Goal: Task Accomplishment & Management: Complete application form

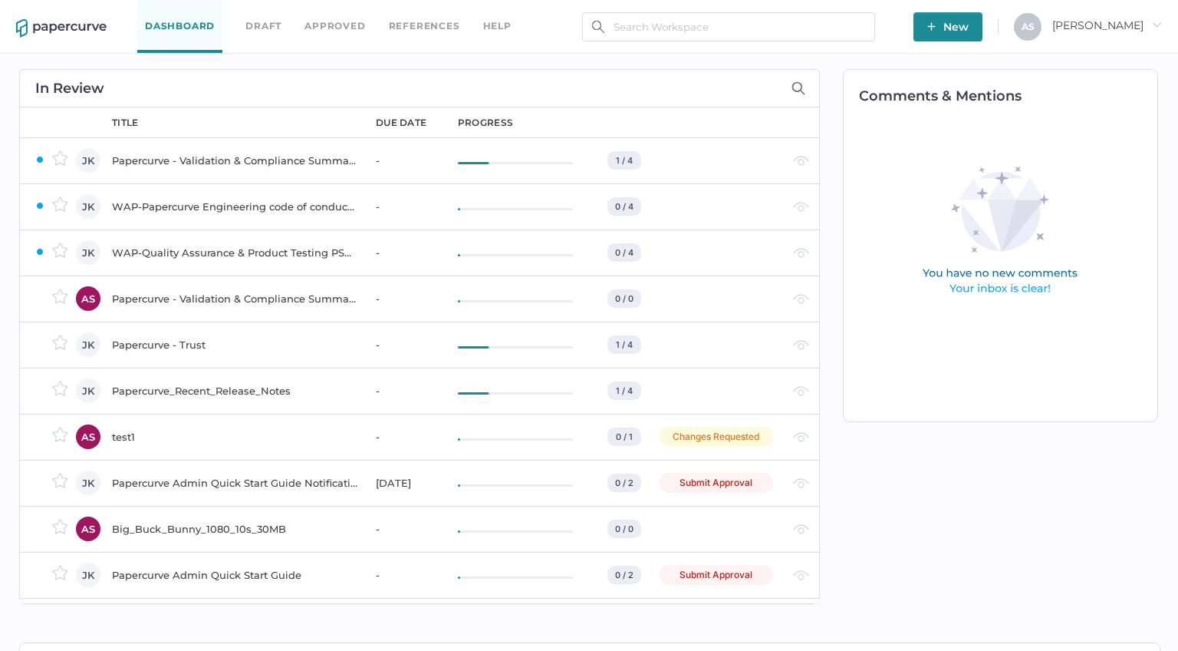
click at [1135, 26] on span "Antonio arrow_right" at bounding box center [1108, 25] width 110 height 14
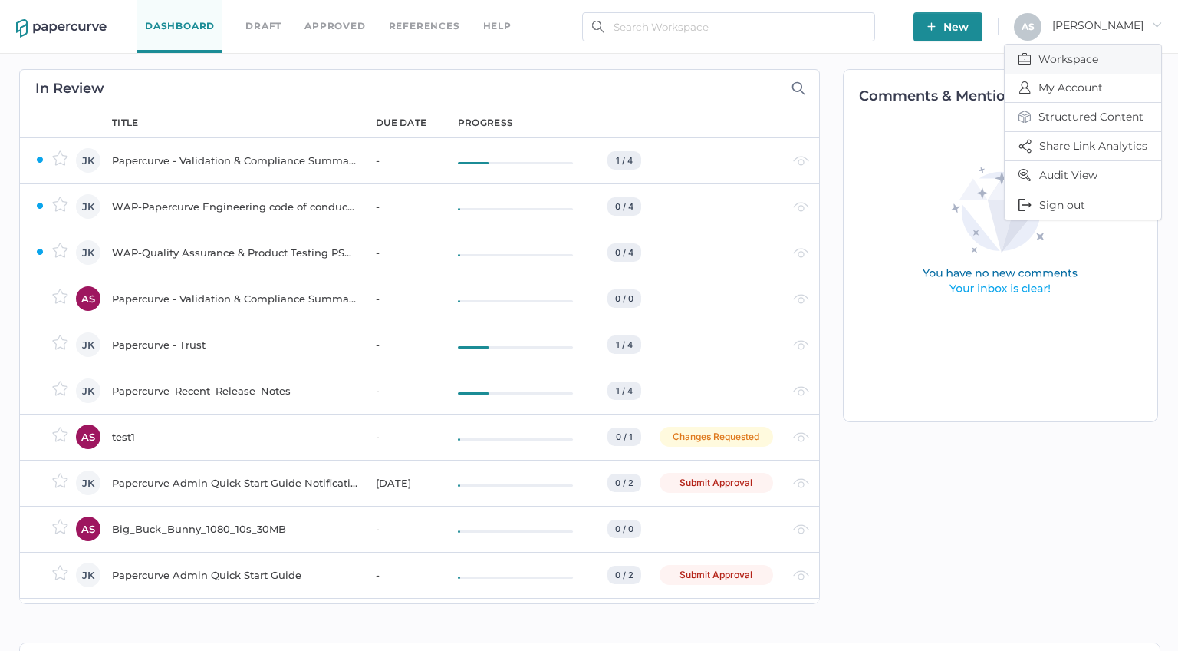
click at [1089, 64] on span "Workspace" at bounding box center [1083, 58] width 129 height 29
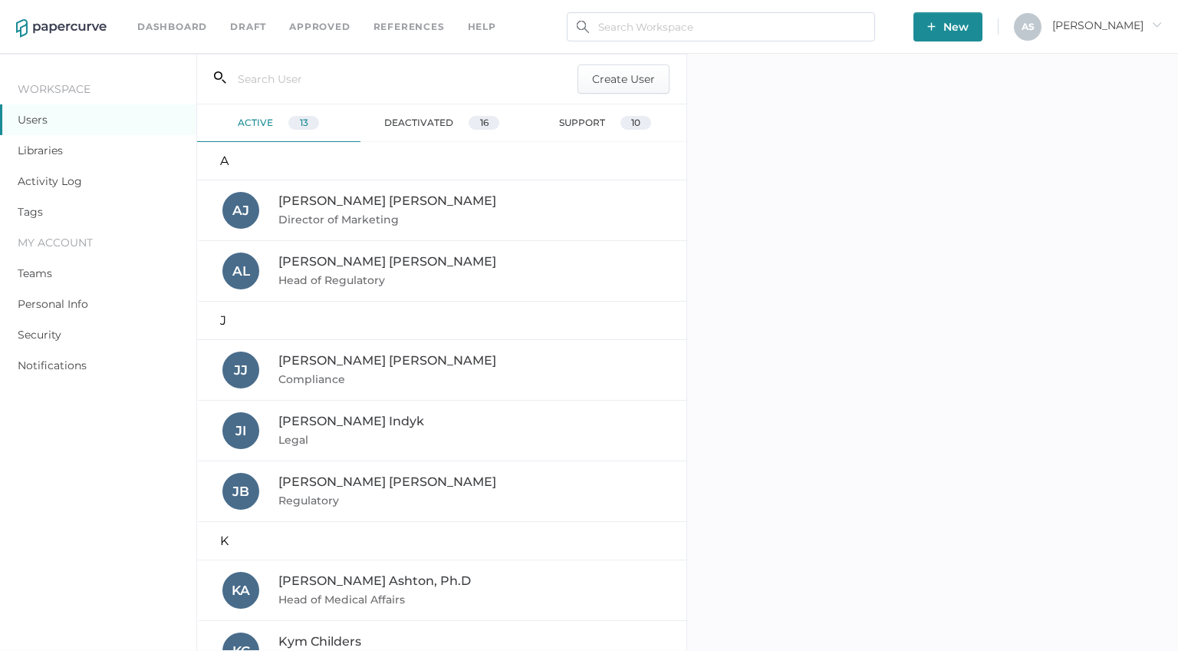
click at [51, 148] on link "Libraries" at bounding box center [40, 150] width 45 height 14
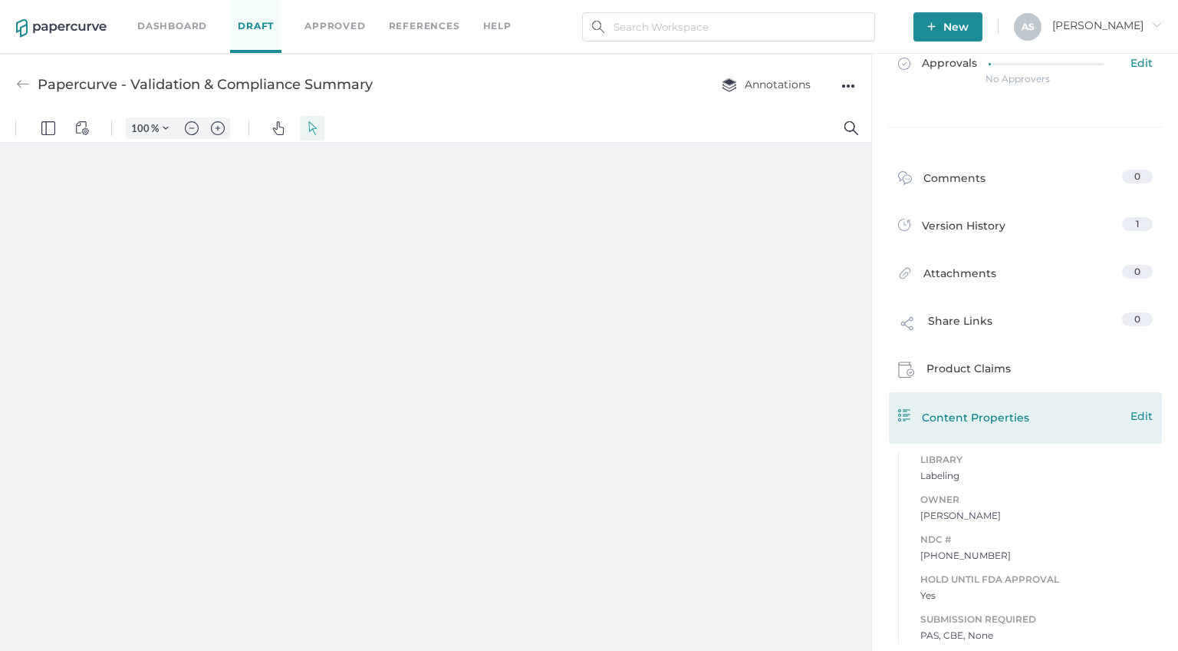
click at [1148, 414] on span "Edit" at bounding box center [1142, 415] width 22 height 17
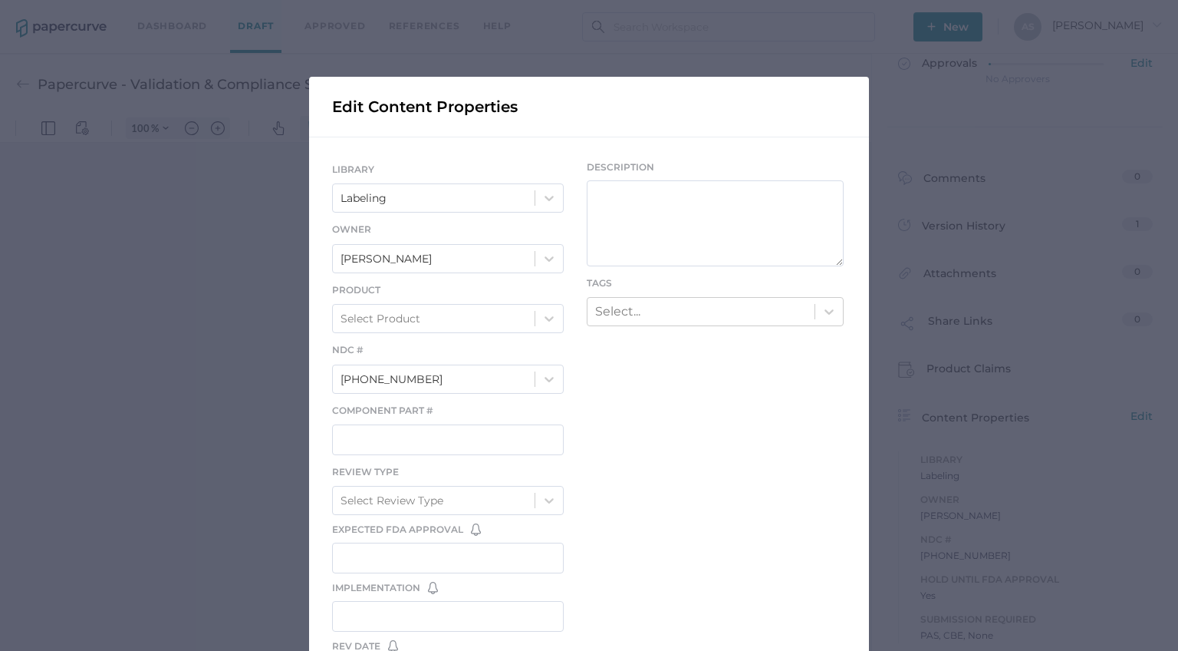
type input "357"
click at [539, 311] on div at bounding box center [550, 319] width 28 height 28
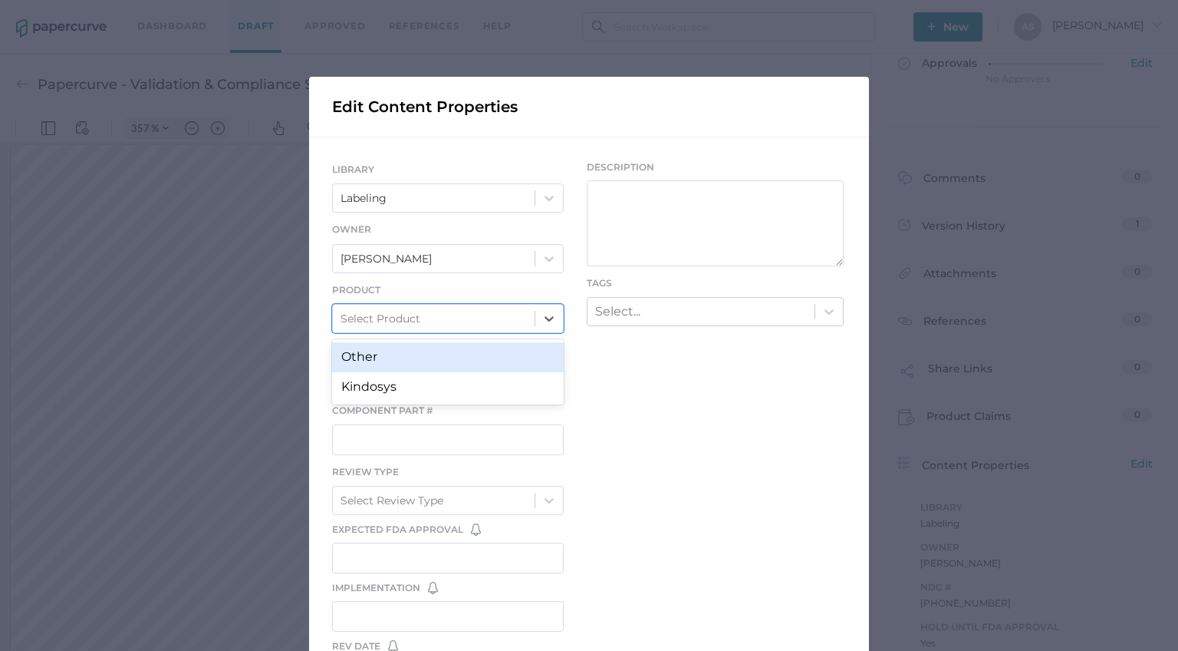
click at [641, 367] on div "LIBRARY Labeling Owner Antonio Salumbides Product option Other focused, 1 of 2.…" at bounding box center [589, 518] width 560 height 763
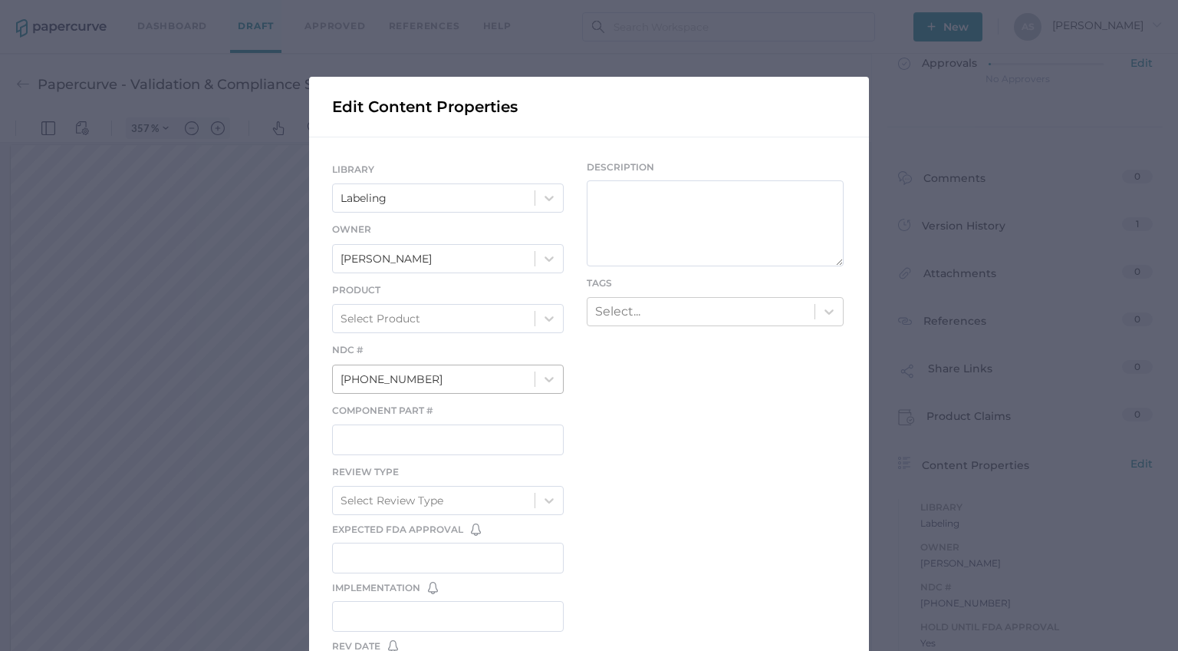
click at [517, 371] on div "[PHONE_NUMBER]" at bounding box center [434, 378] width 202 height 26
click at [667, 439] on div "LIBRARY Labeling Owner Antonio Salumbides Product Select Product NDC # 70257-60…" at bounding box center [589, 518] width 560 height 763
click at [495, 437] on input "text" at bounding box center [448, 439] width 232 height 31
click at [638, 430] on div "LIBRARY Labeling Owner Antonio Salumbides Product Select Product NDC # 70257-60…" at bounding box center [589, 518] width 560 height 763
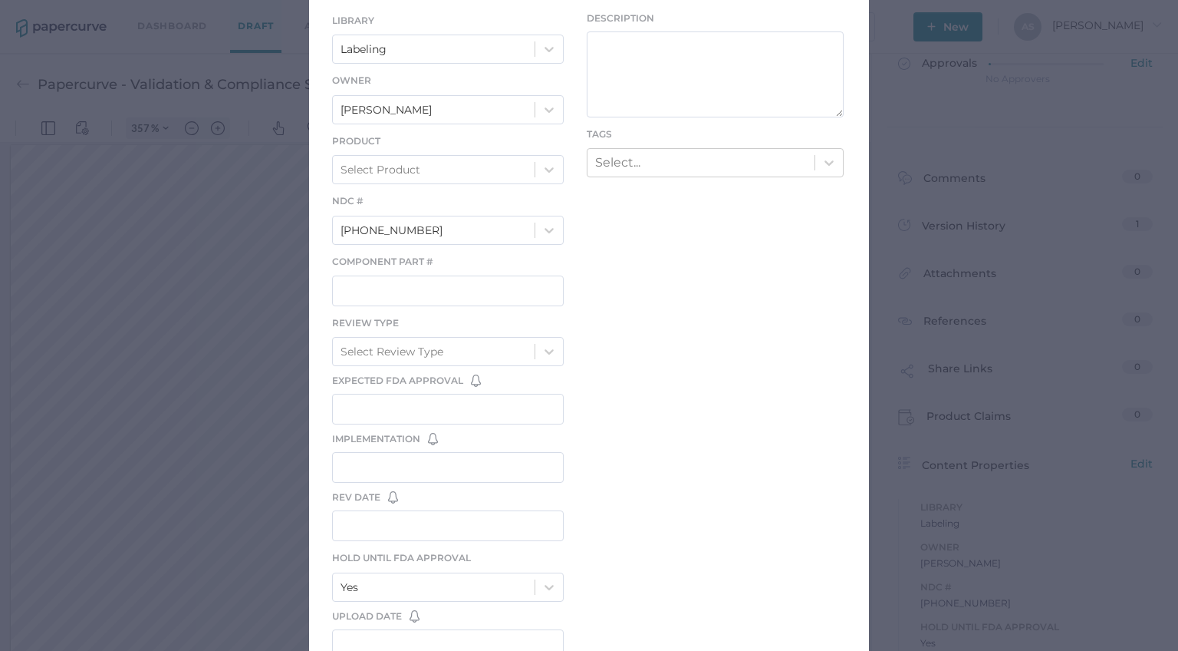
scroll to position [269, 0]
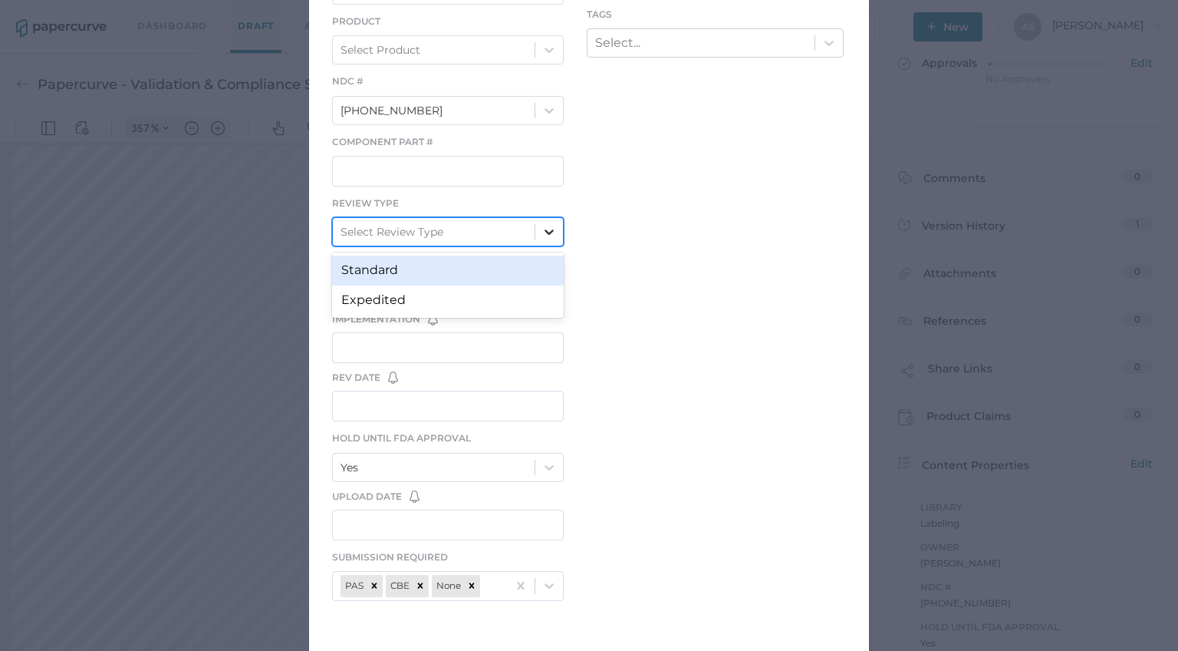
click at [549, 232] on icon at bounding box center [549, 231] width 15 height 15
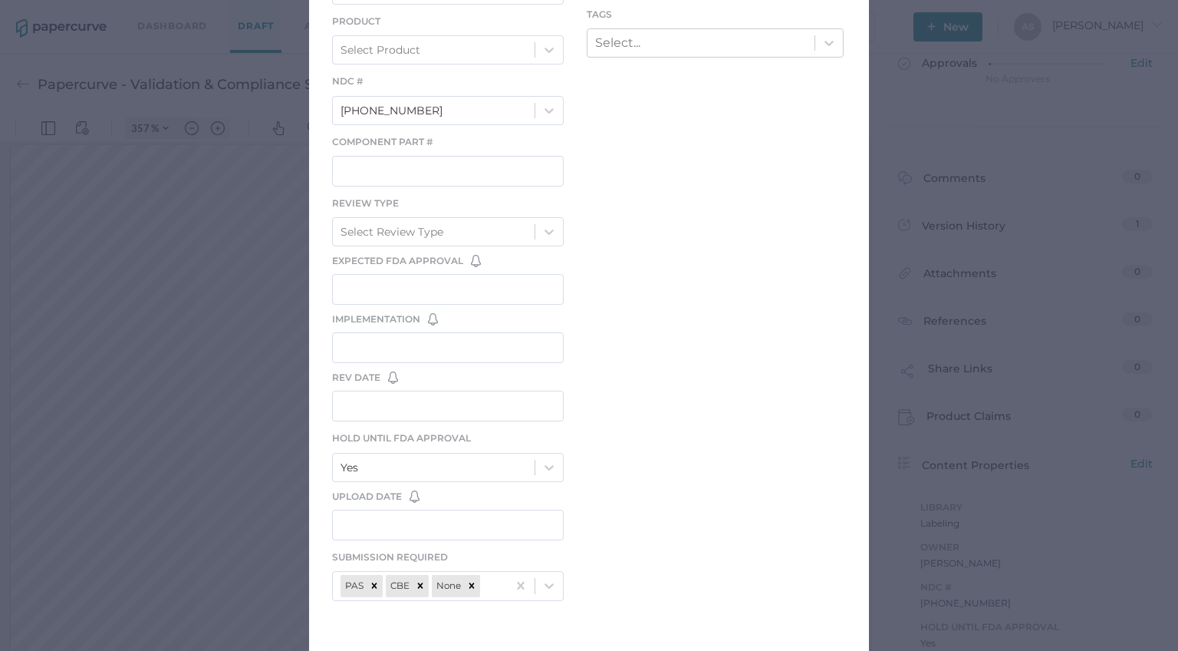
click at [591, 219] on div "LIBRARY Labeling Owner Antonio Salumbides Product Select Product NDC # 70257-60…" at bounding box center [589, 250] width 560 height 763
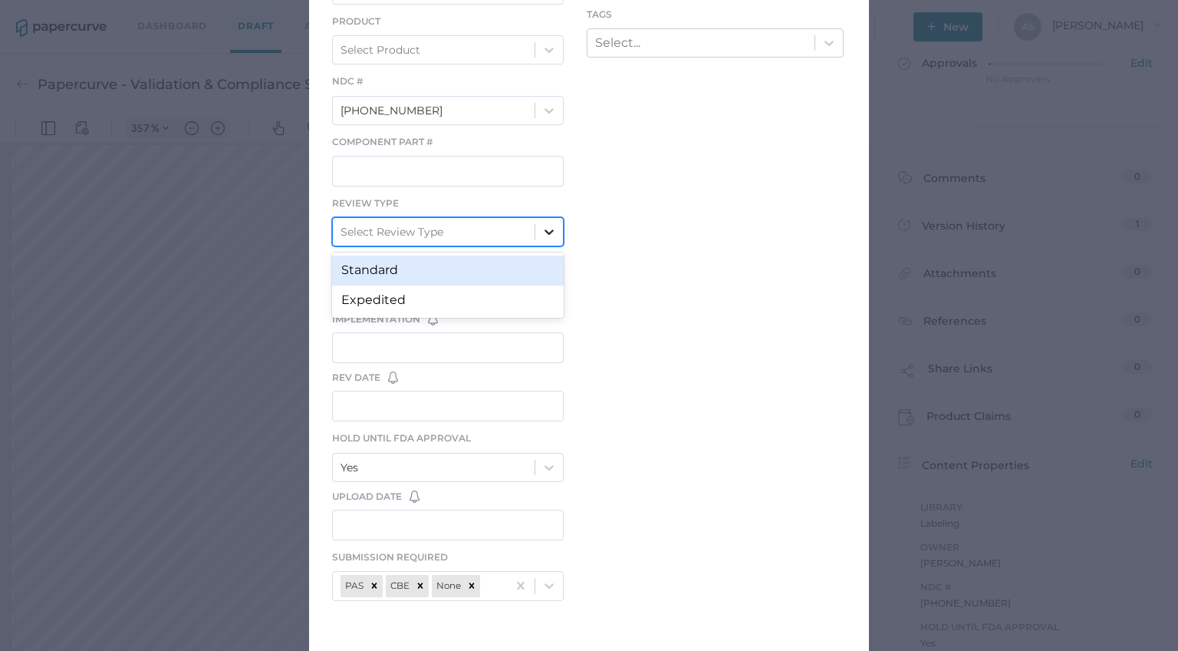
click at [539, 236] on div at bounding box center [550, 232] width 28 height 28
click at [599, 249] on div "LIBRARY Labeling Owner Antonio Salumbides Product Select Product NDC # 70257-60…" at bounding box center [589, 250] width 560 height 763
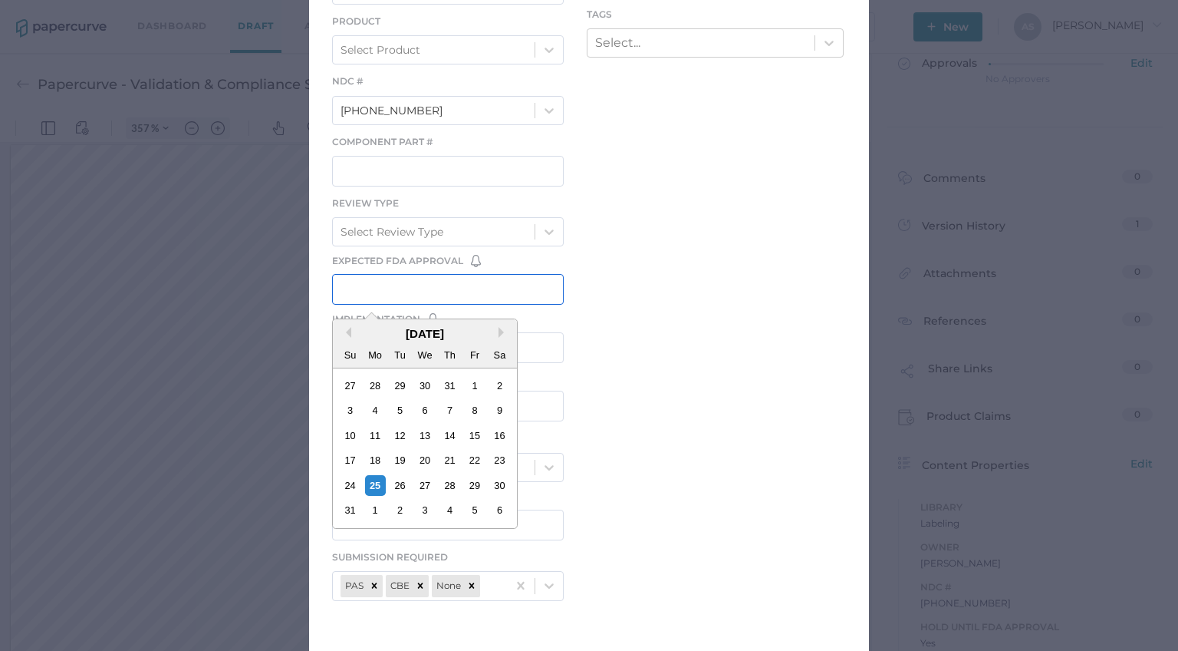
click at [518, 298] on input "text" at bounding box center [448, 289] width 232 height 31
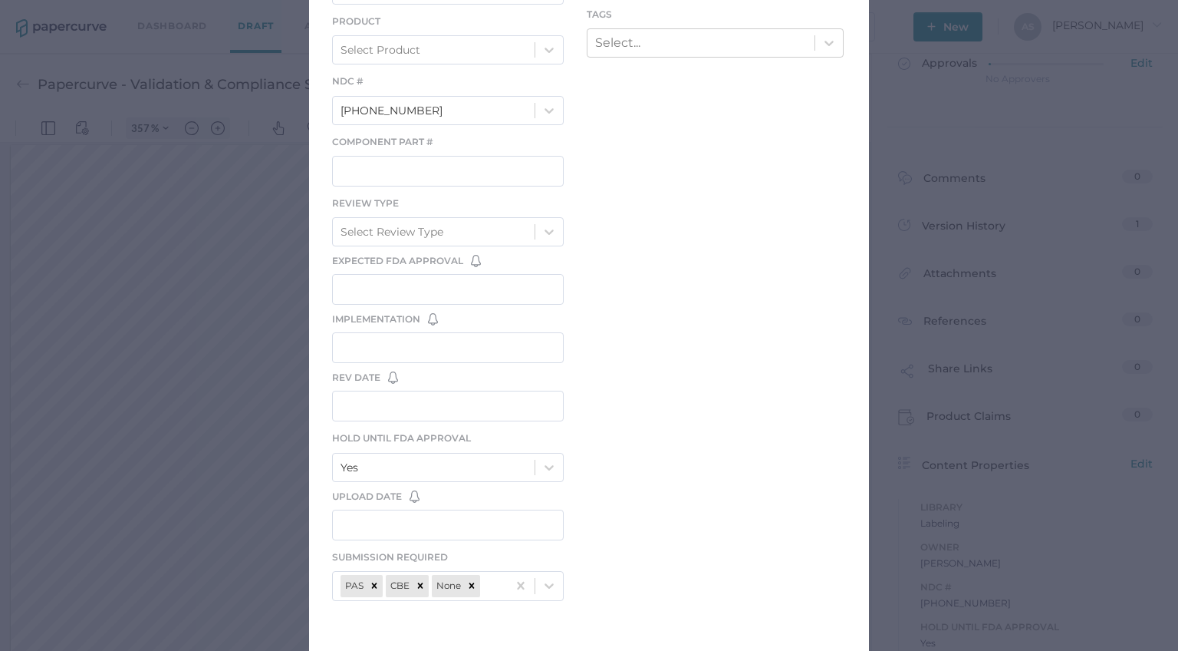
click at [609, 300] on div "LIBRARY Labeling Owner Antonio Salumbides Product Select Product NDC # 70257-60…" at bounding box center [589, 250] width 560 height 763
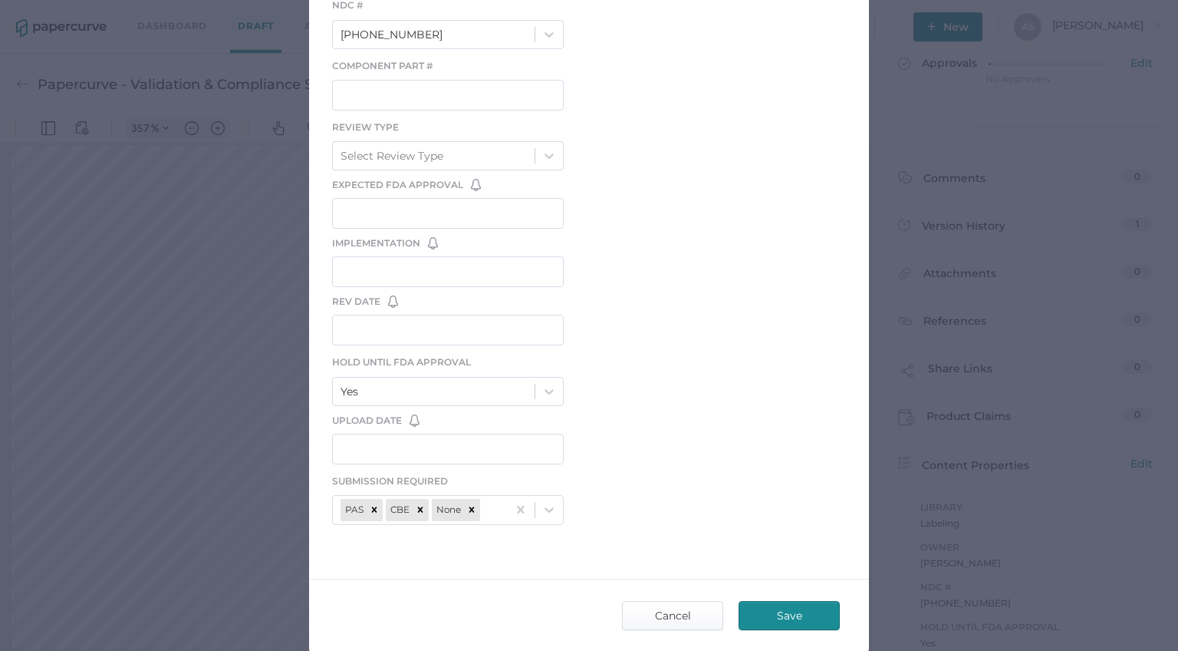
scroll to position [417, 0]
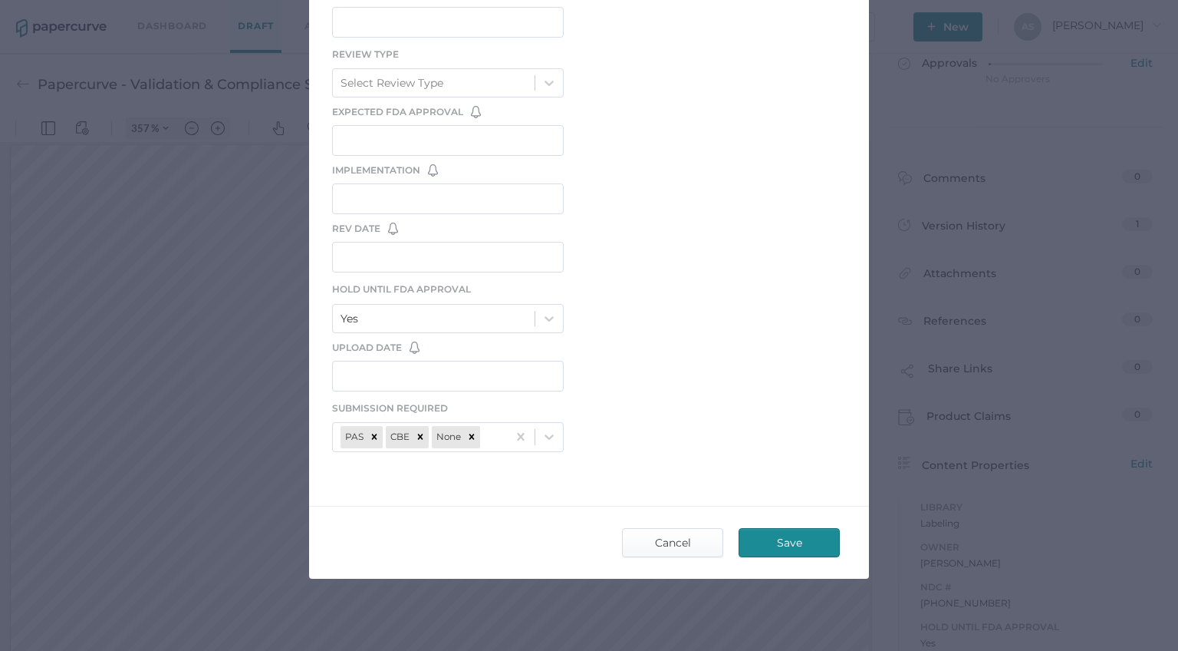
click at [633, 293] on div "LIBRARY Labeling Owner Antonio Salumbides Product Select Product NDC # 70257-60…" at bounding box center [589, 101] width 560 height 763
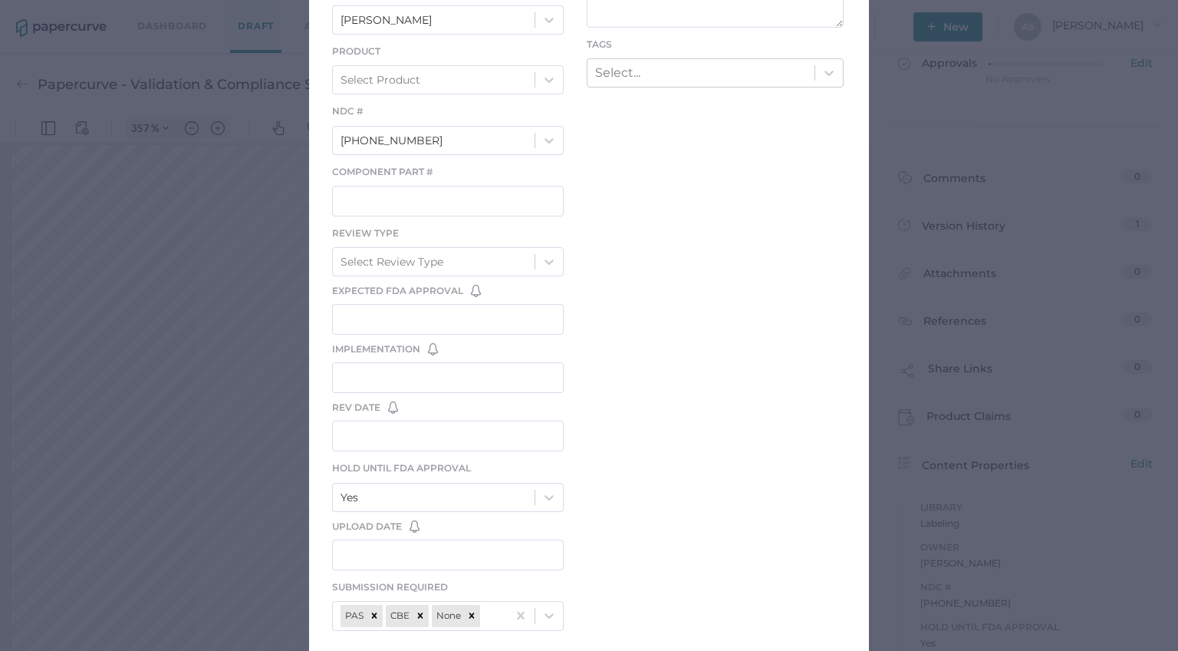
scroll to position [146, 0]
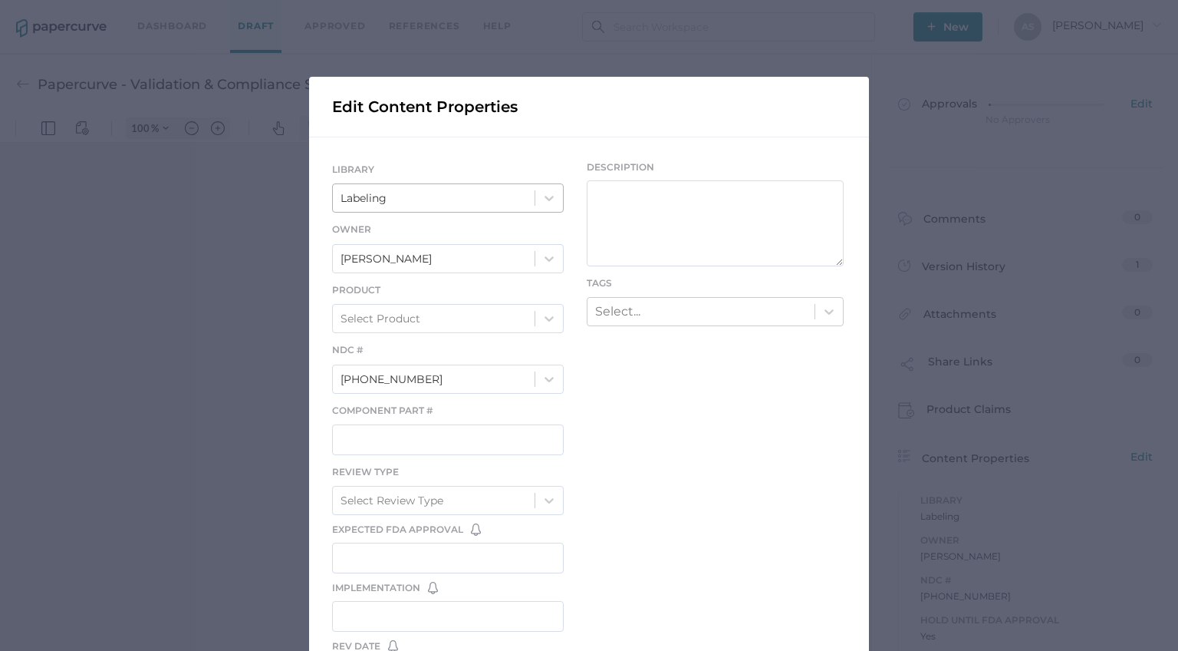
click at [484, 197] on div "Labeling" at bounding box center [434, 198] width 202 height 26
type input "357"
click at [491, 149] on div "LIBRARY Labeling Owner Antonio Salumbides Product Select Product NDC # 70257-60…" at bounding box center [589, 518] width 560 height 763
click at [481, 306] on div "Select Product" at bounding box center [434, 318] width 202 height 26
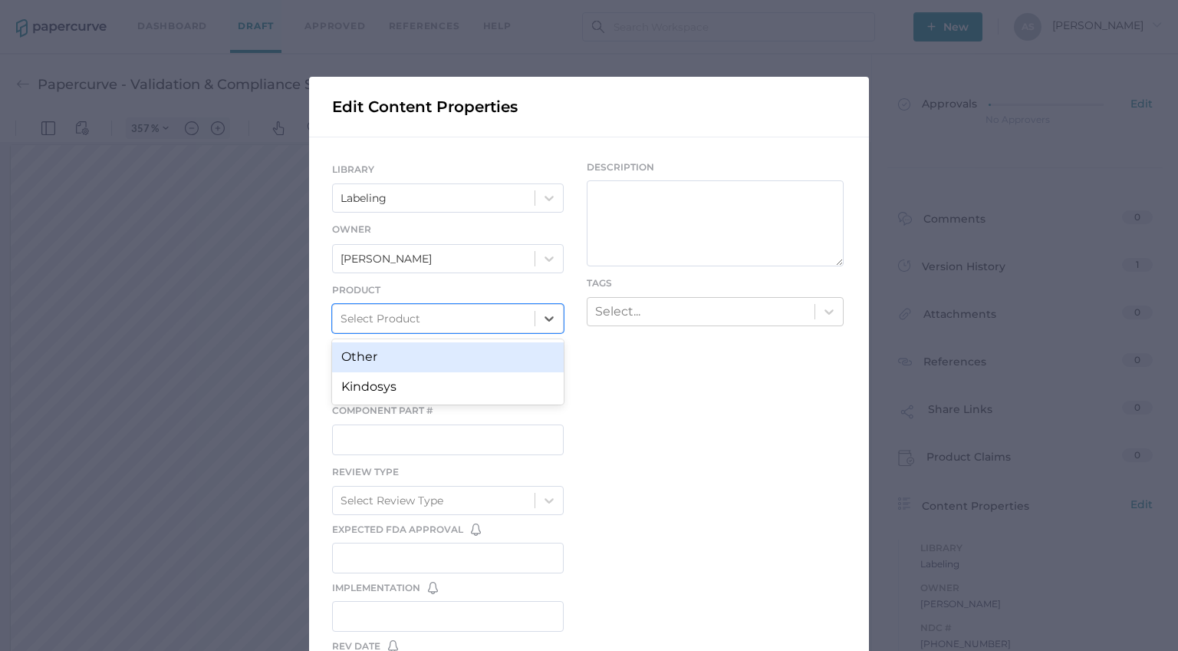
click at [677, 387] on div "LIBRARY Labeling Owner Antonio Salumbides Product option Other focused, 1 of 2.…" at bounding box center [589, 518] width 560 height 763
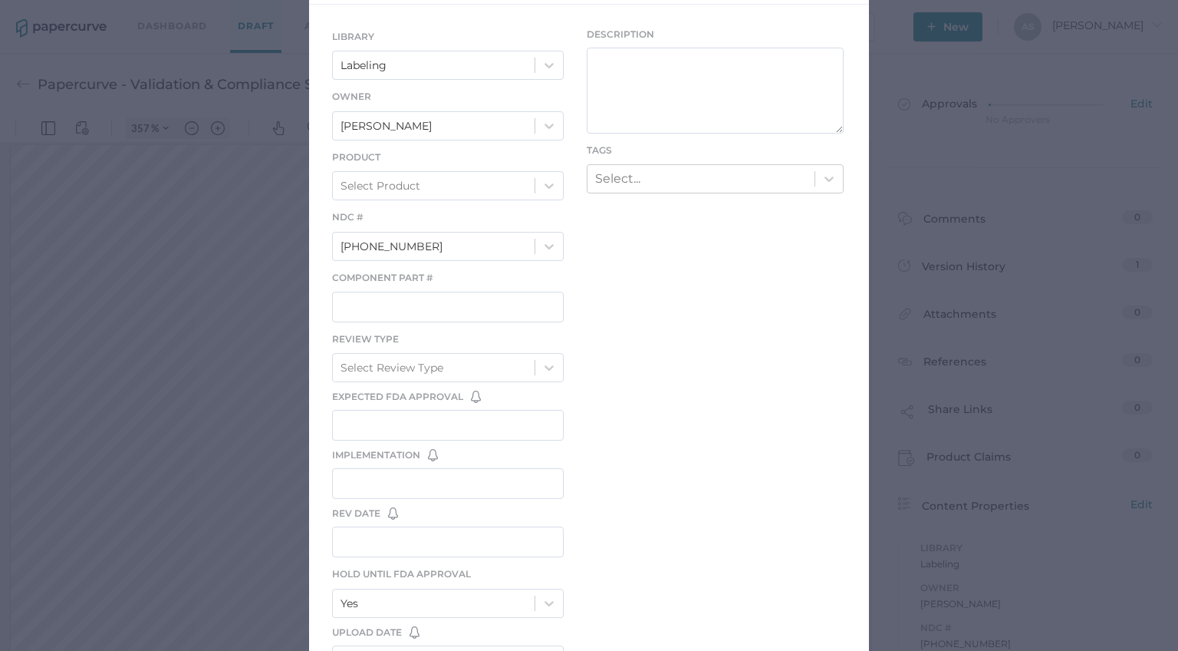
scroll to position [143, 0]
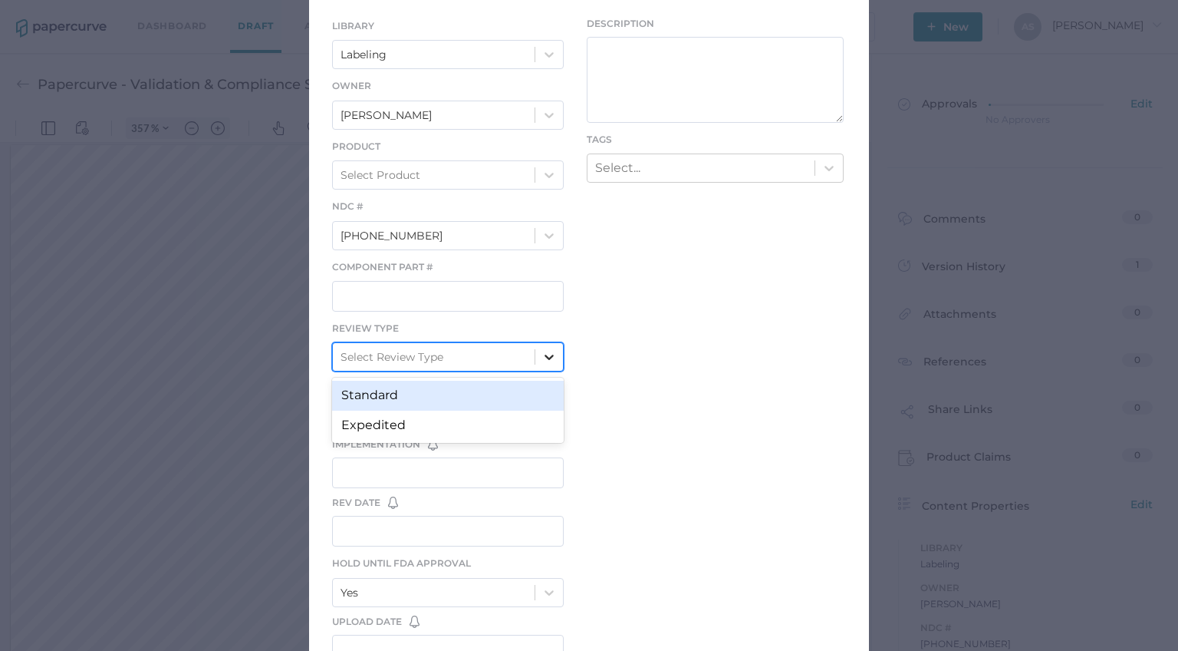
click at [542, 351] on icon at bounding box center [549, 356] width 15 height 15
click at [660, 352] on div "LIBRARY Labeling Owner Antonio Salumbides Product Select Product NDC # 70257-60…" at bounding box center [589, 375] width 560 height 763
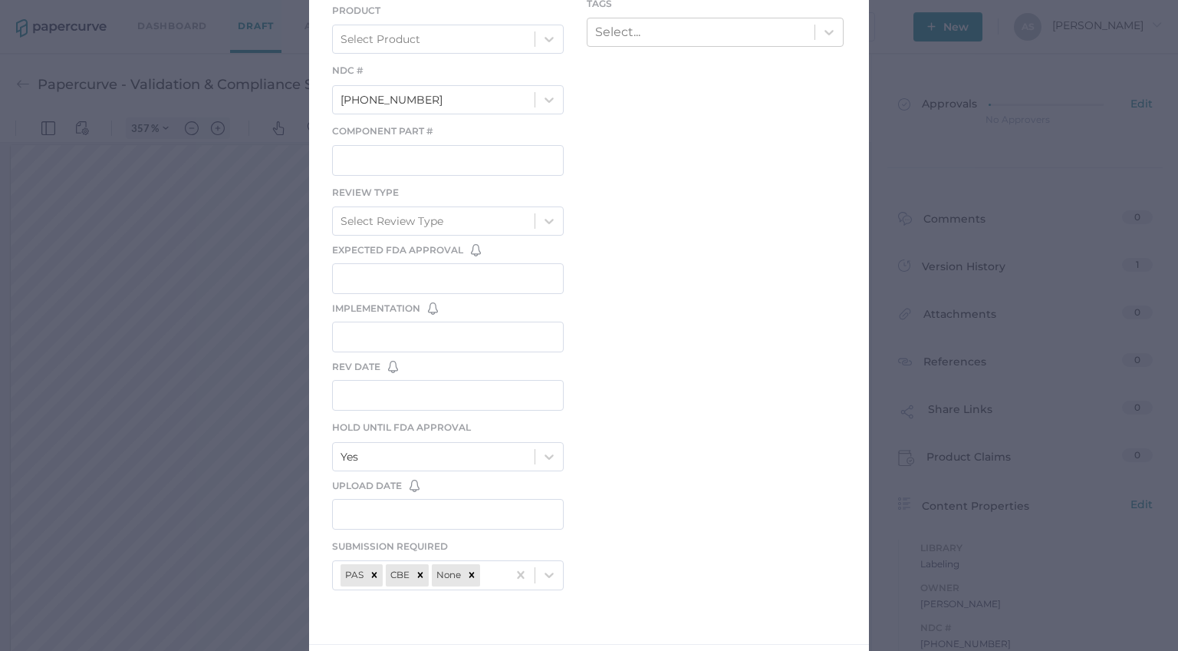
scroll to position [417, 0]
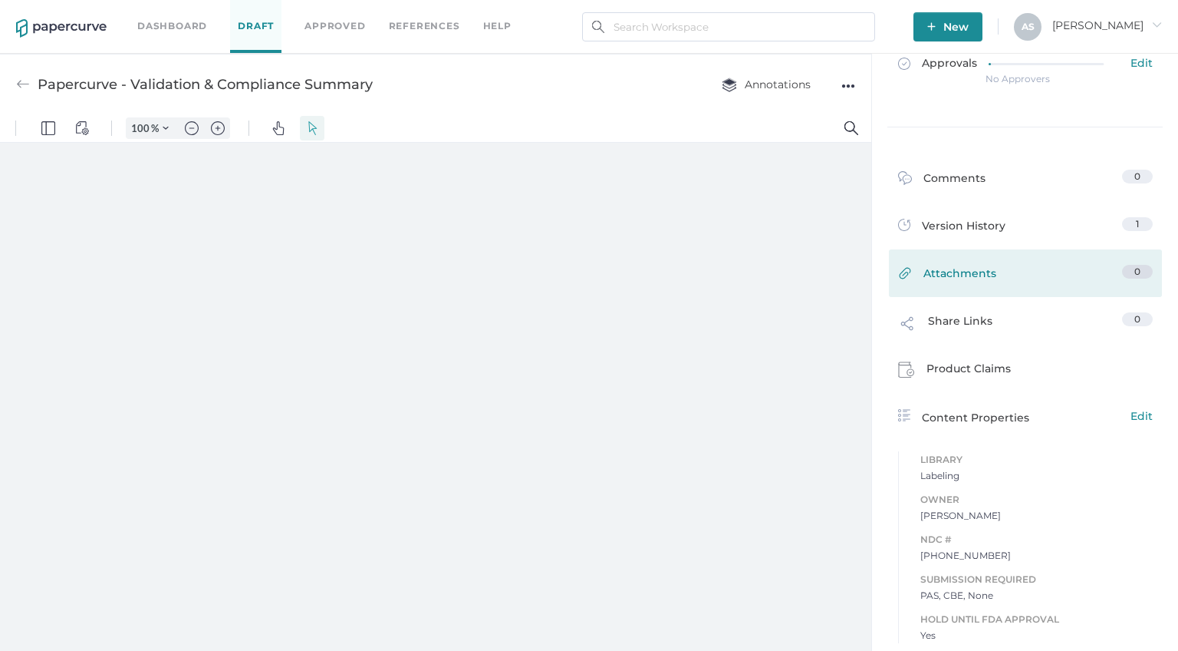
scroll to position [7, 0]
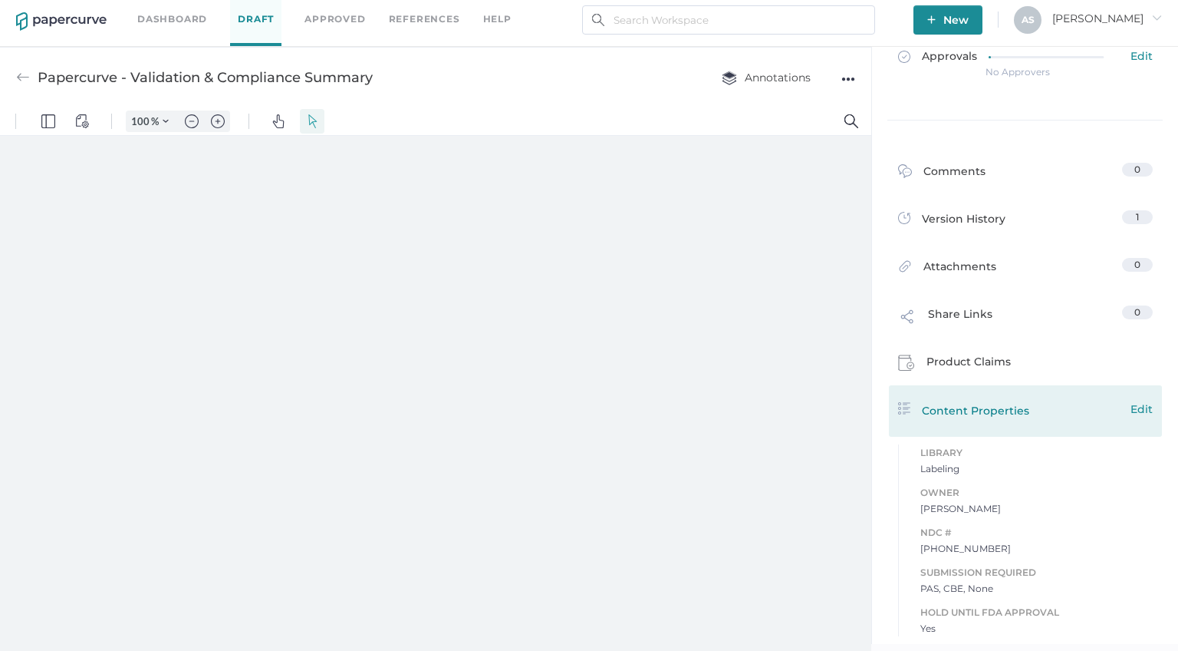
type input "357"
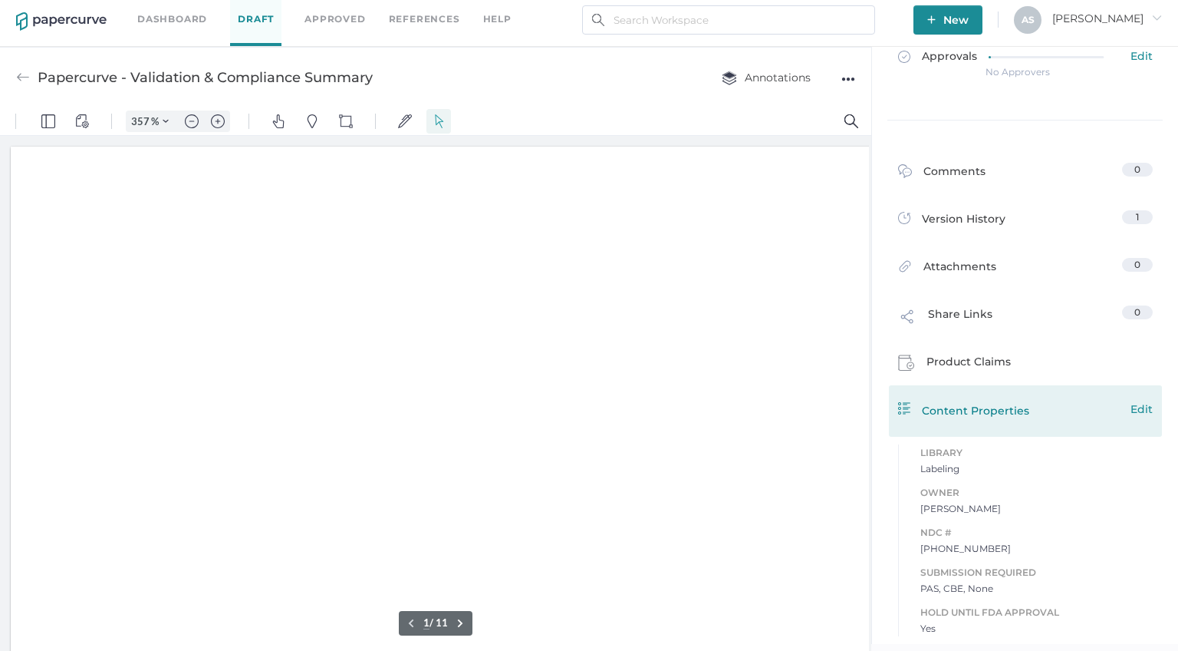
scroll to position [8, 0]
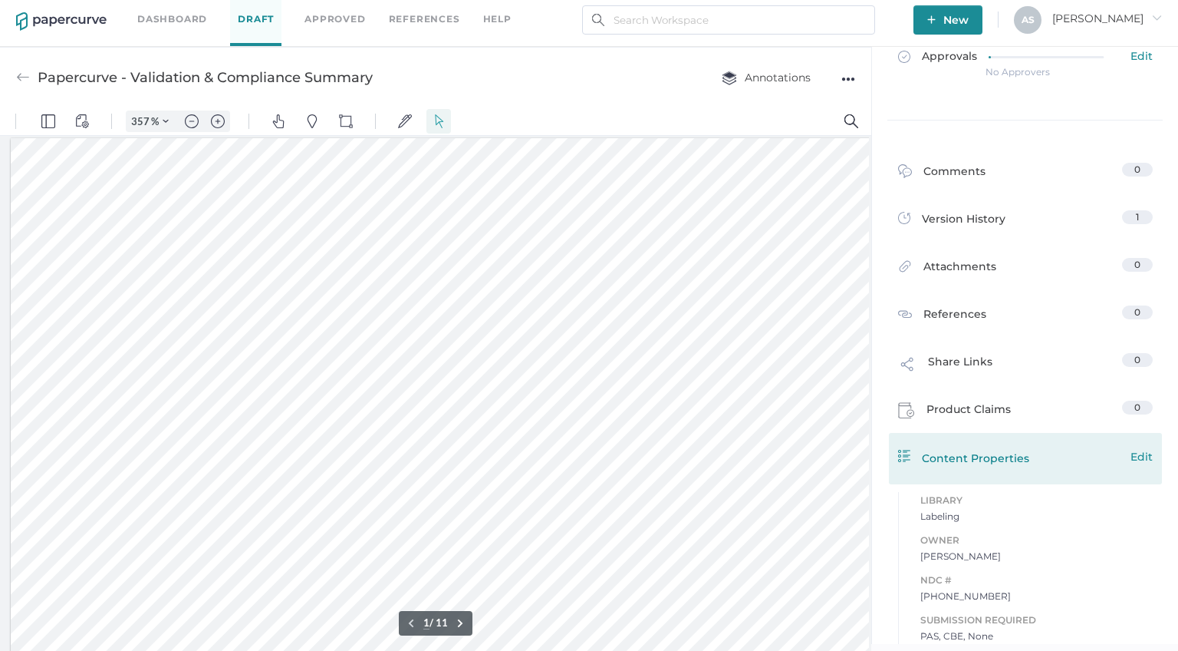
click at [1142, 455] on span "Edit" at bounding box center [1142, 456] width 22 height 17
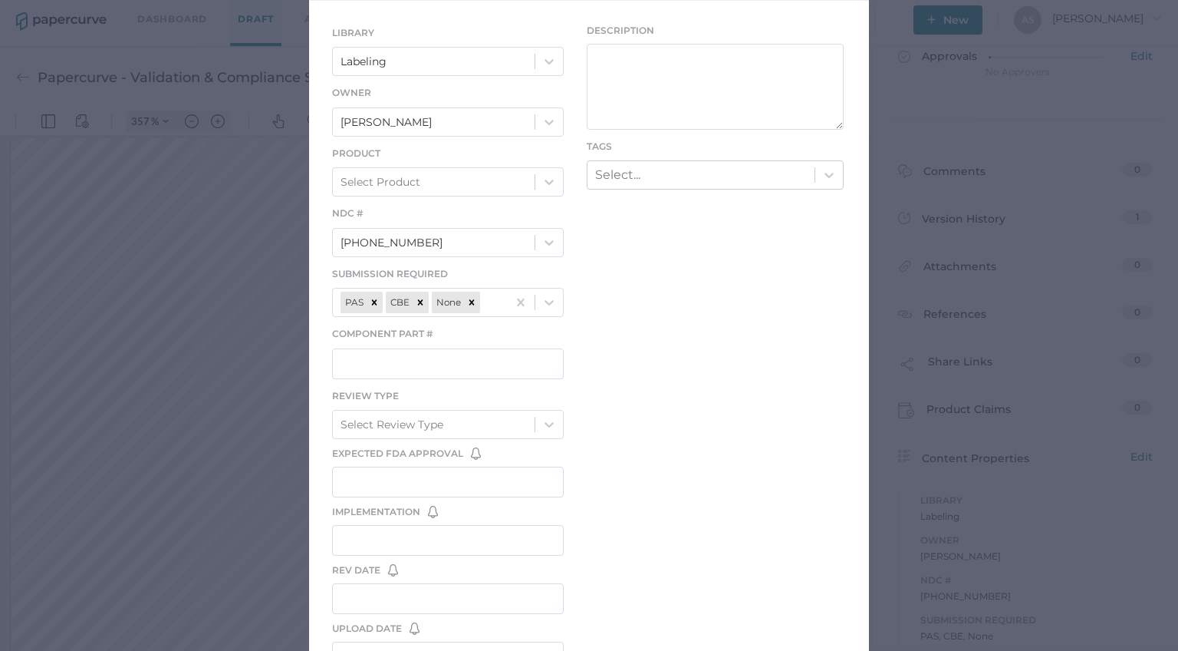
scroll to position [129, 0]
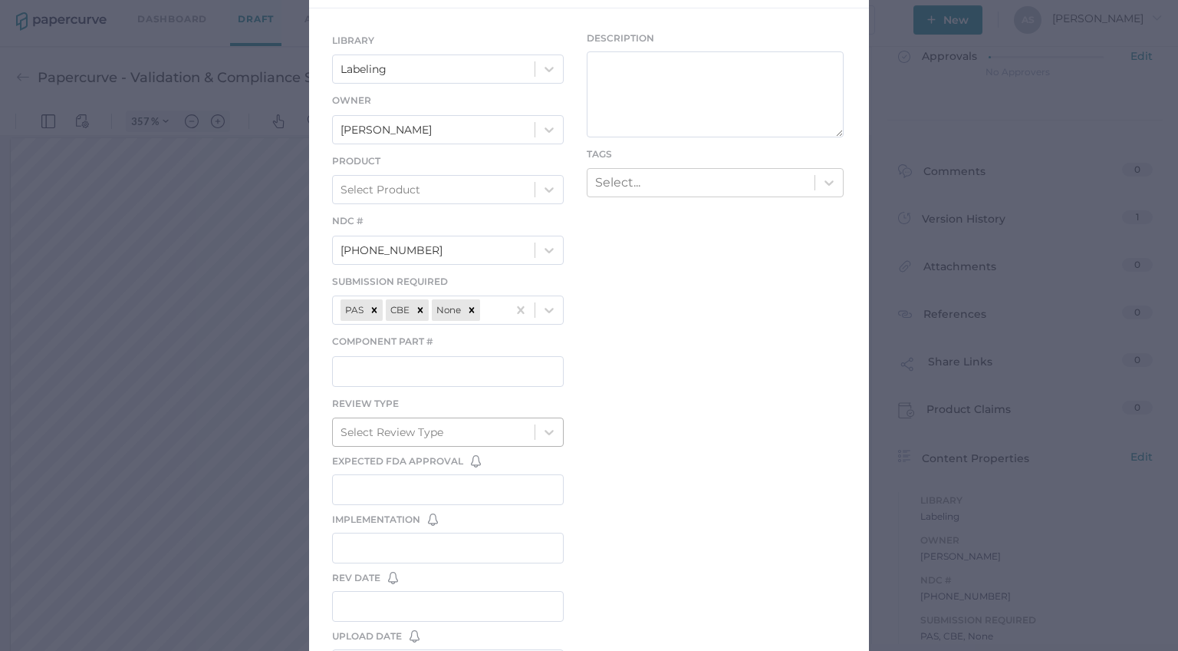
click at [441, 432] on div "Select Review Type" at bounding box center [392, 432] width 103 height 17
click at [629, 415] on div "LIBRARY Labeling Owner Antonio Salumbides Product Select Product NDC # 70257-60…" at bounding box center [589, 389] width 560 height 763
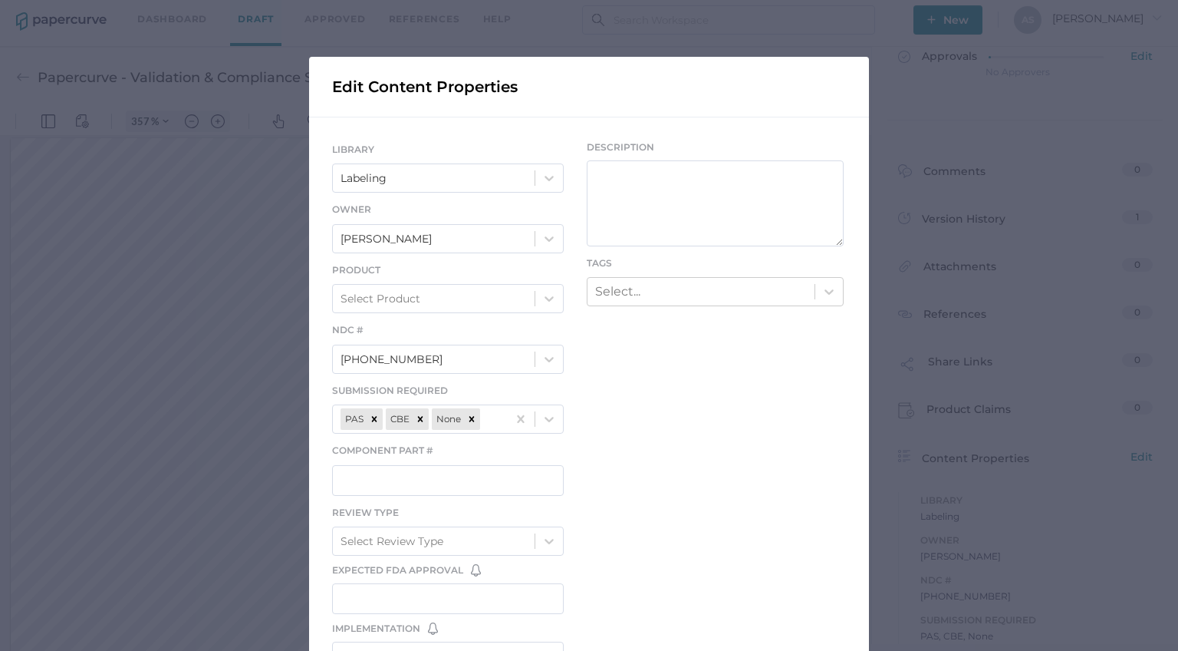
scroll to position [0, 0]
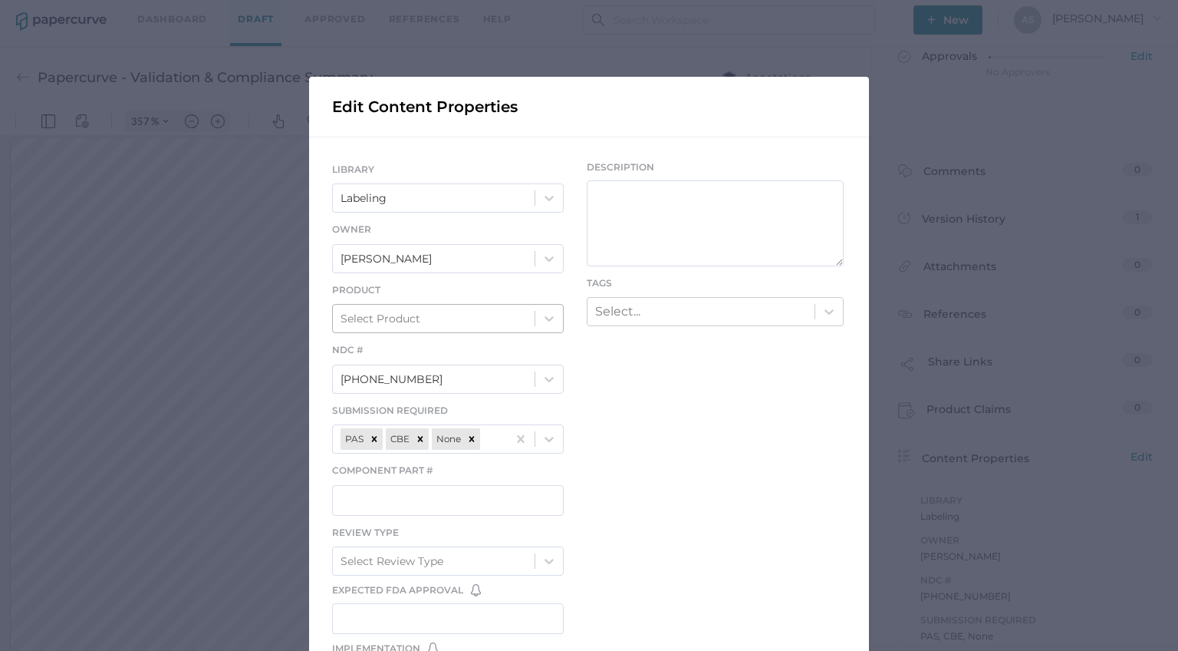
click at [530, 325] on div "Select Product" at bounding box center [434, 318] width 202 height 26
click at [640, 383] on div "LIBRARY Labeling Owner Antonio Salumbides Product Select Product NDC # 70257-60…" at bounding box center [589, 518] width 560 height 763
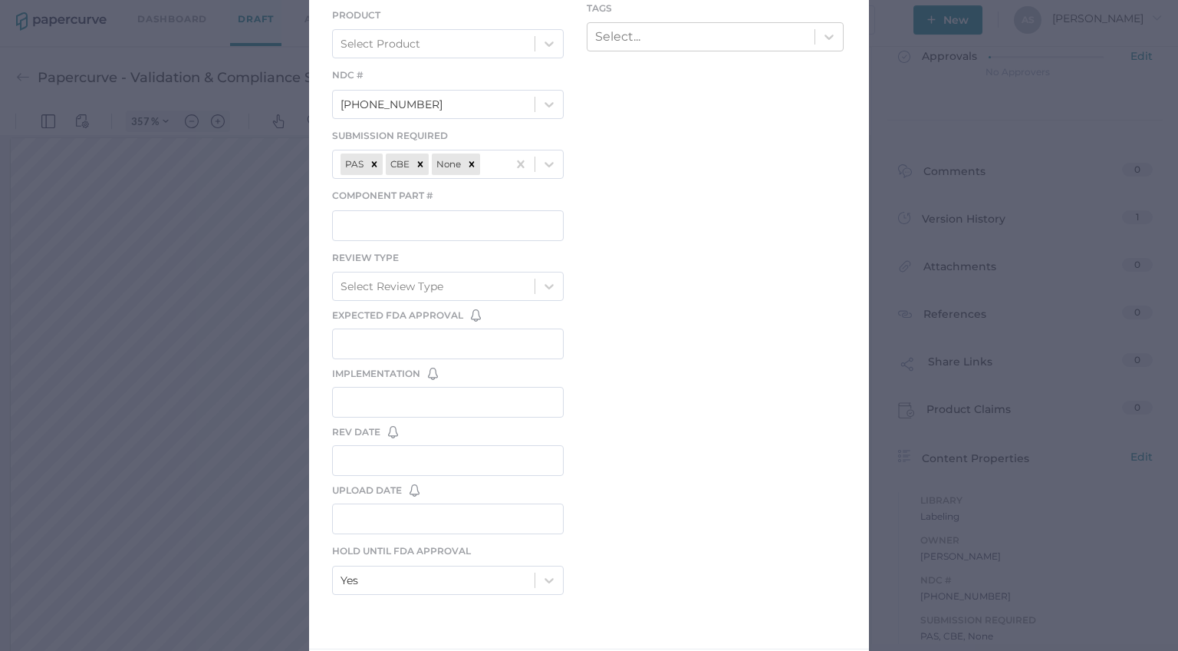
scroll to position [276, 0]
click at [427, 286] on div "Select Review Type" at bounding box center [392, 284] width 103 height 17
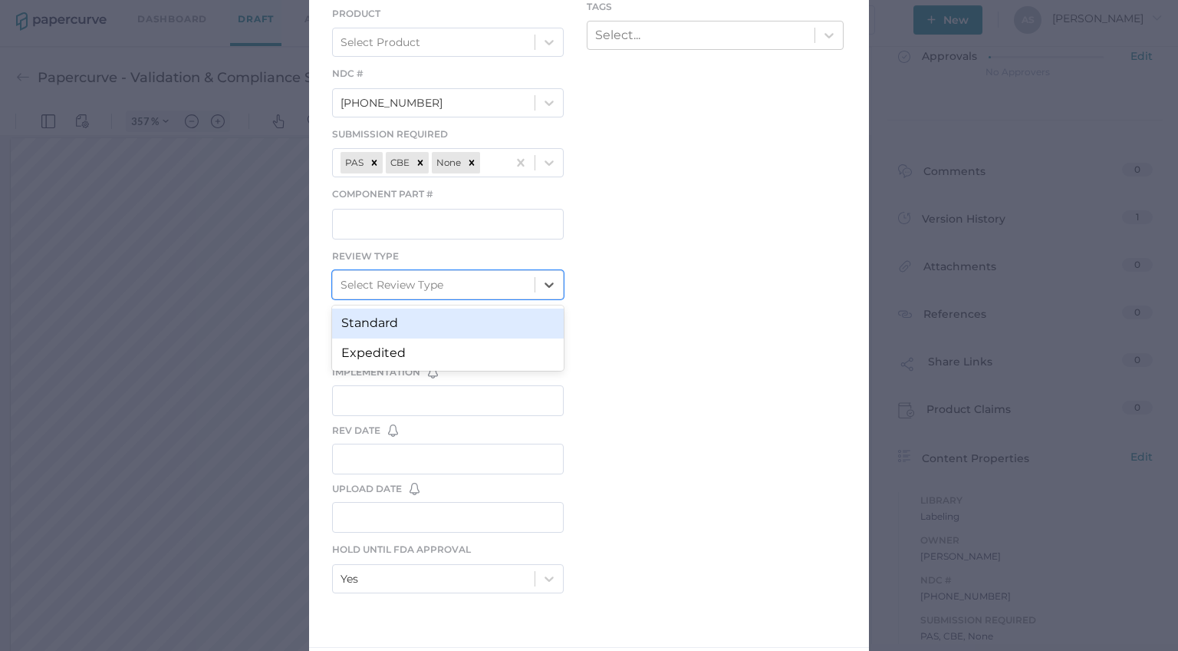
click at [667, 249] on div "LIBRARY Labeling Owner Antonio Salumbides Product Select Product NDC # 70257-60…" at bounding box center [589, 242] width 560 height 763
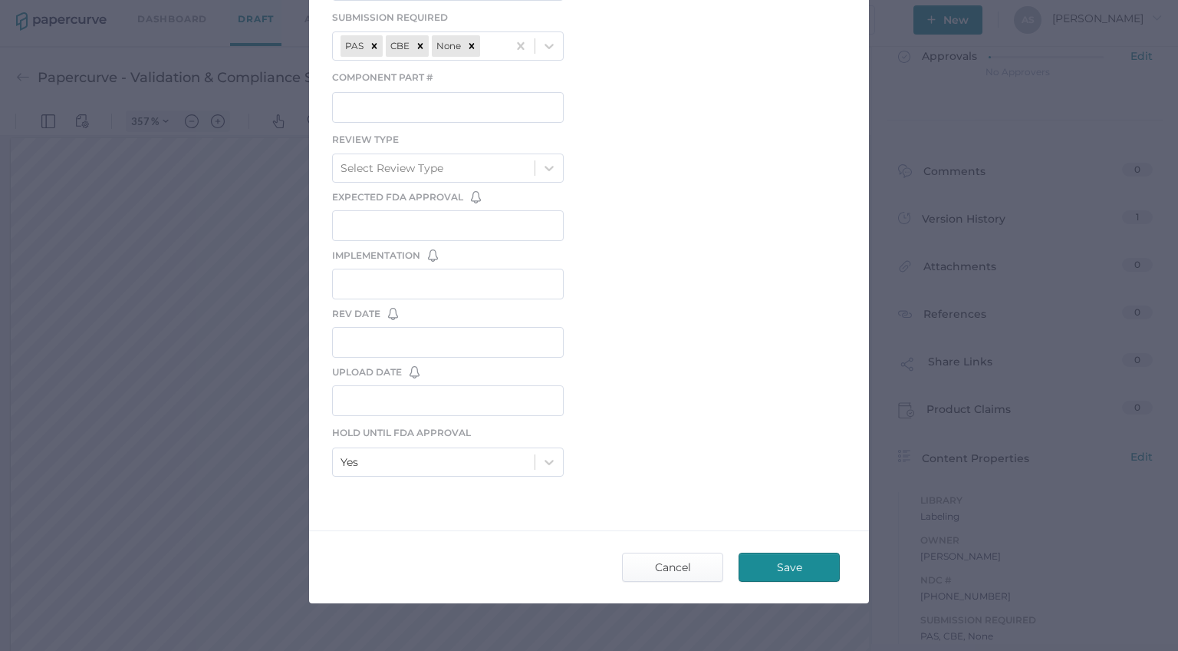
scroll to position [417, 0]
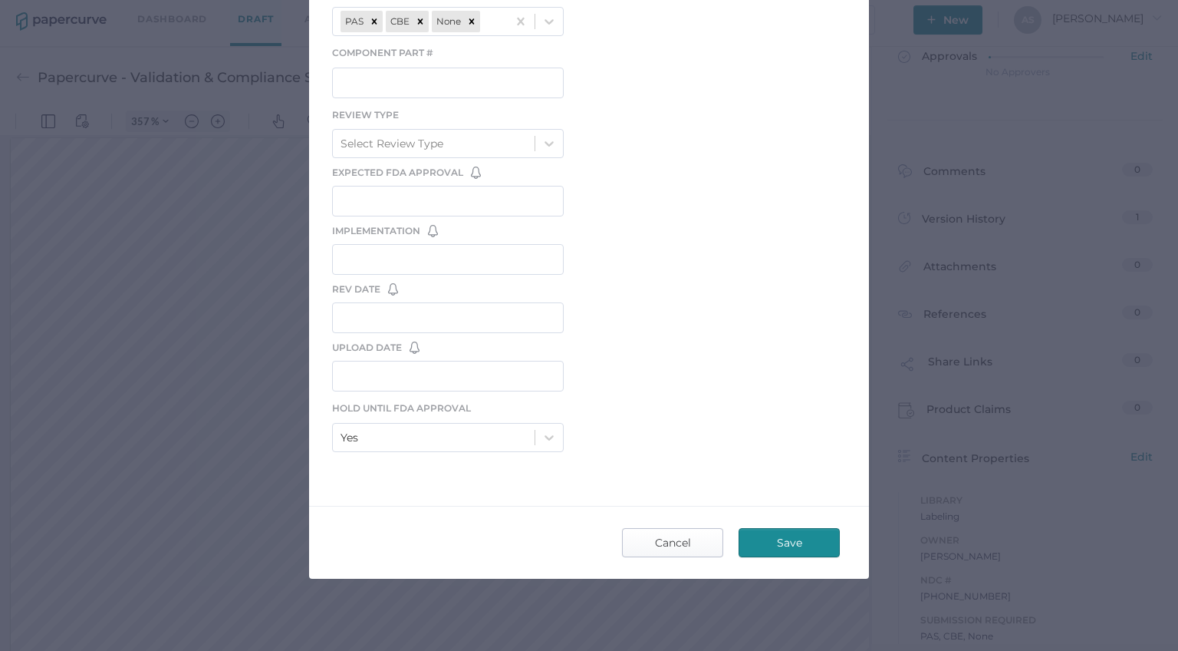
click at [671, 530] on span "Cancel" at bounding box center [673, 543] width 72 height 28
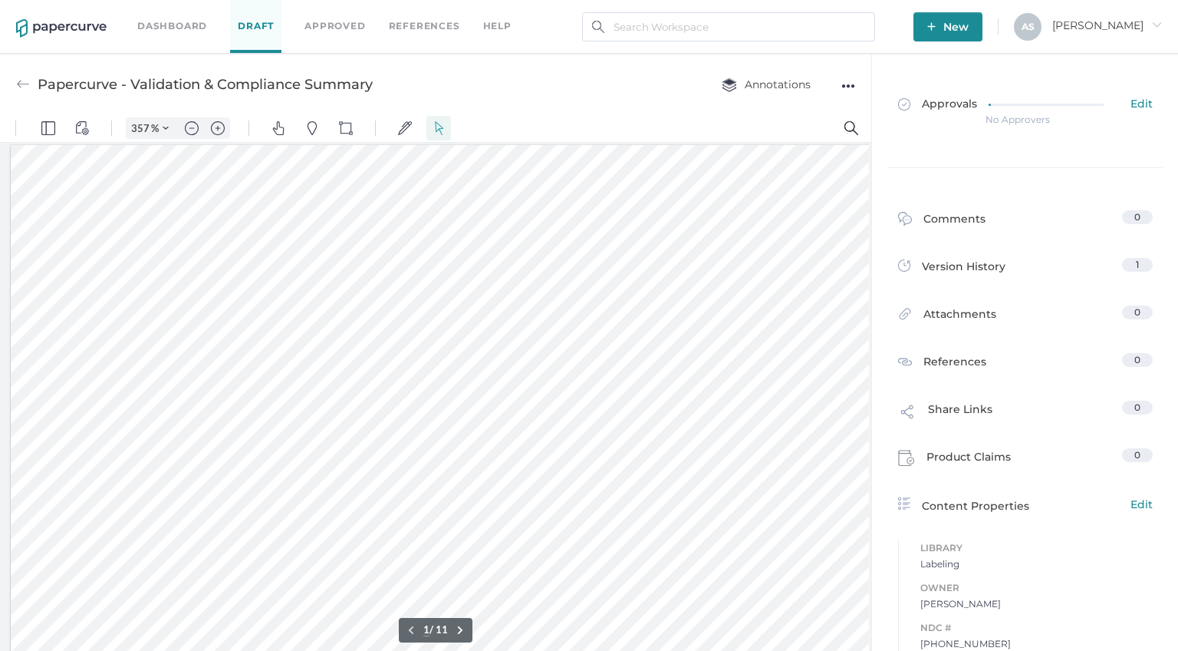
scroll to position [0, 0]
click at [850, 81] on div "●●●" at bounding box center [849, 85] width 14 height 21
click at [806, 149] on span "Delete" at bounding box center [788, 144] width 106 height 28
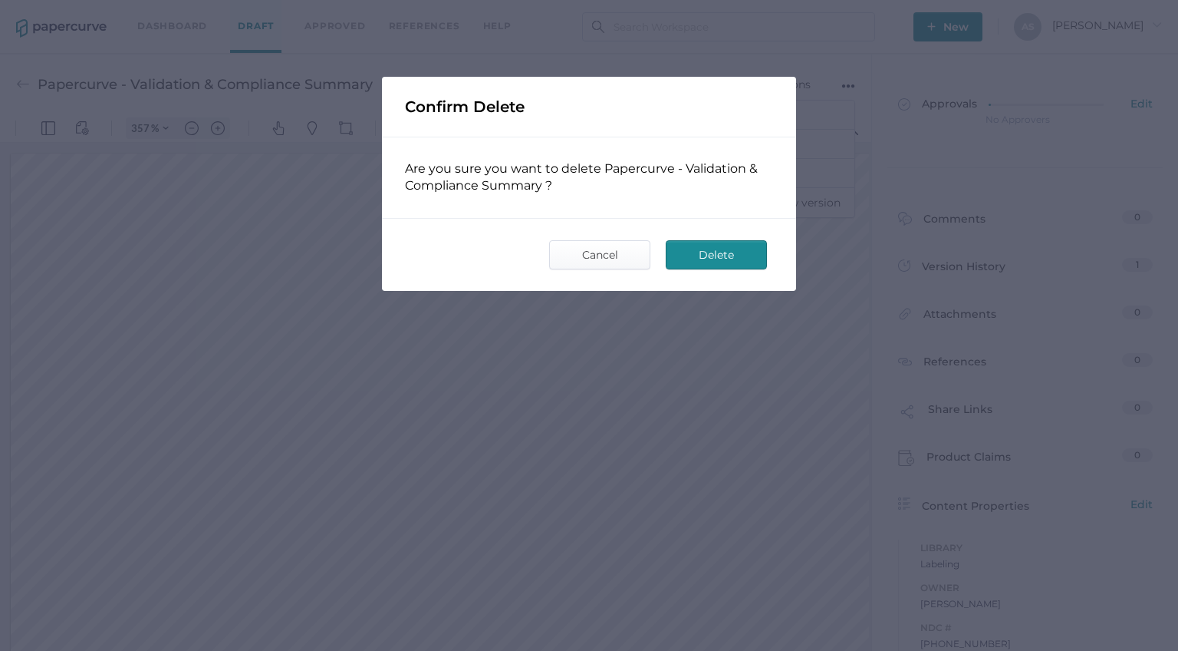
click at [733, 257] on span "Delete" at bounding box center [717, 255] width 72 height 28
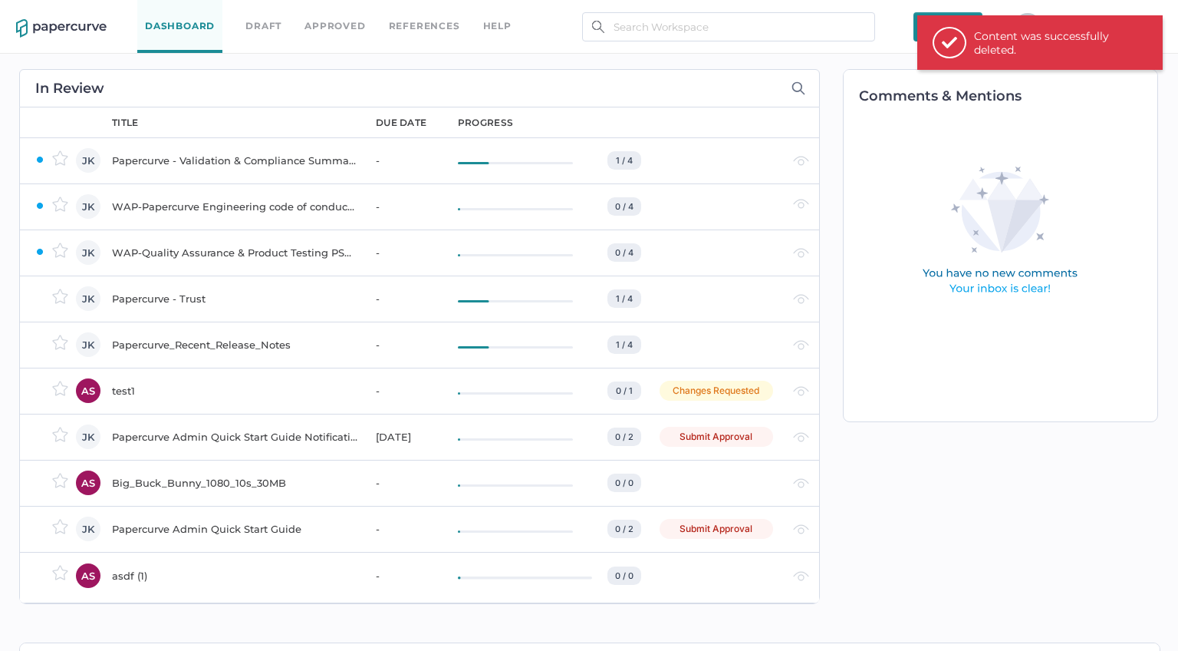
click at [986, 32] on div "Content was successfully deleted." at bounding box center [1050, 43] width 153 height 28
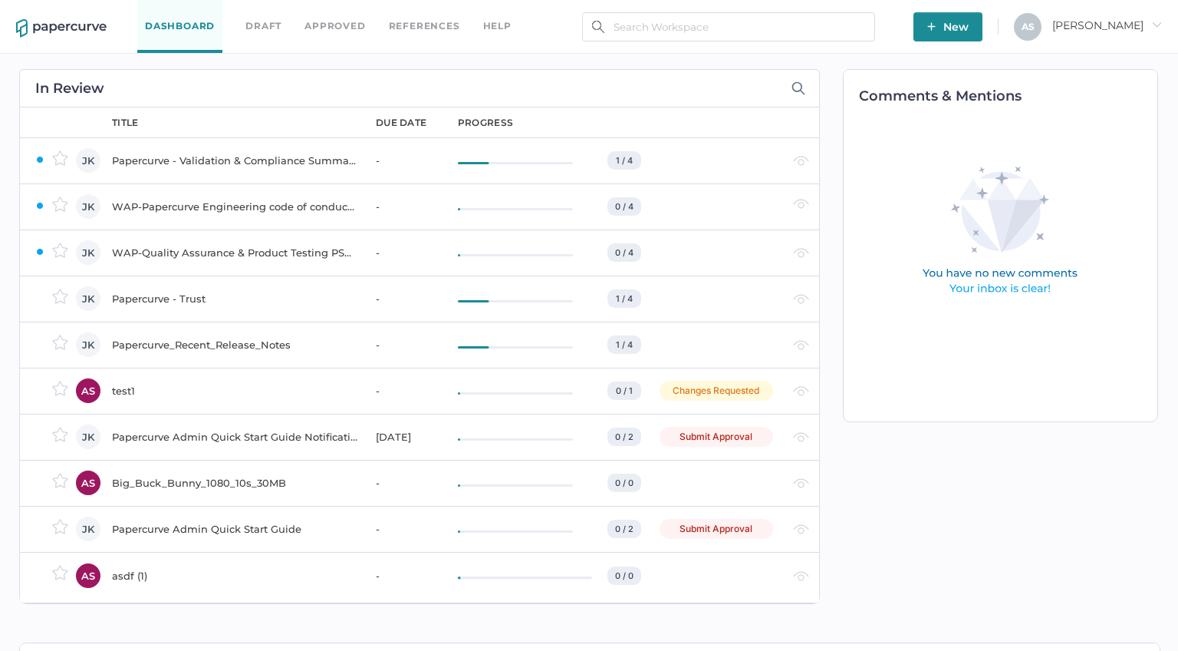
click at [969, 23] on span "New" at bounding box center [948, 26] width 41 height 29
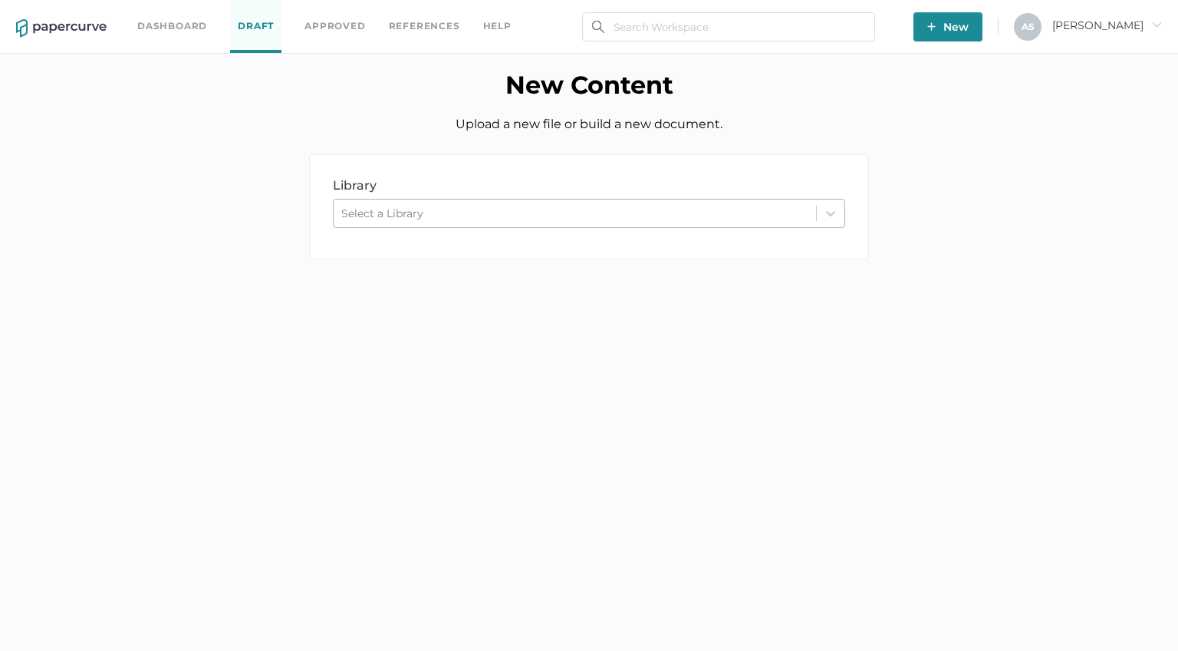
click at [562, 214] on div "Select a Library" at bounding box center [575, 213] width 483 height 23
click at [570, 173] on div "library LIBRARY Select a Library" at bounding box center [589, 206] width 560 height 105
click at [563, 214] on div "Select a Library" at bounding box center [575, 213] width 483 height 23
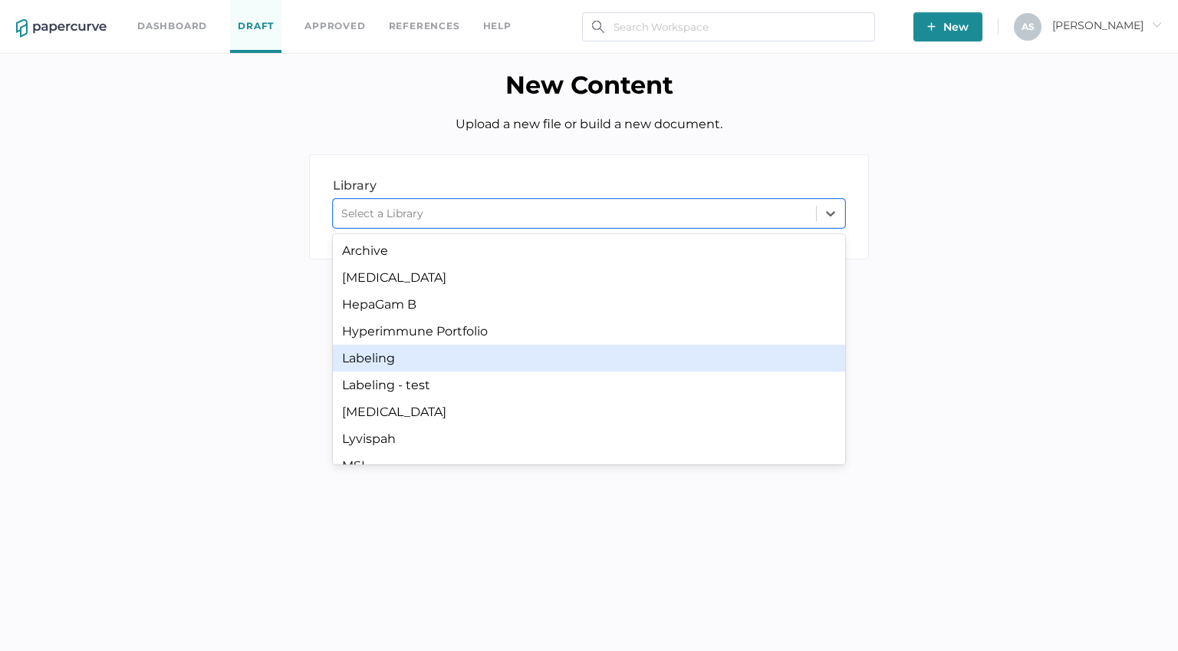
click at [529, 366] on div "Labeling" at bounding box center [589, 357] width 513 height 27
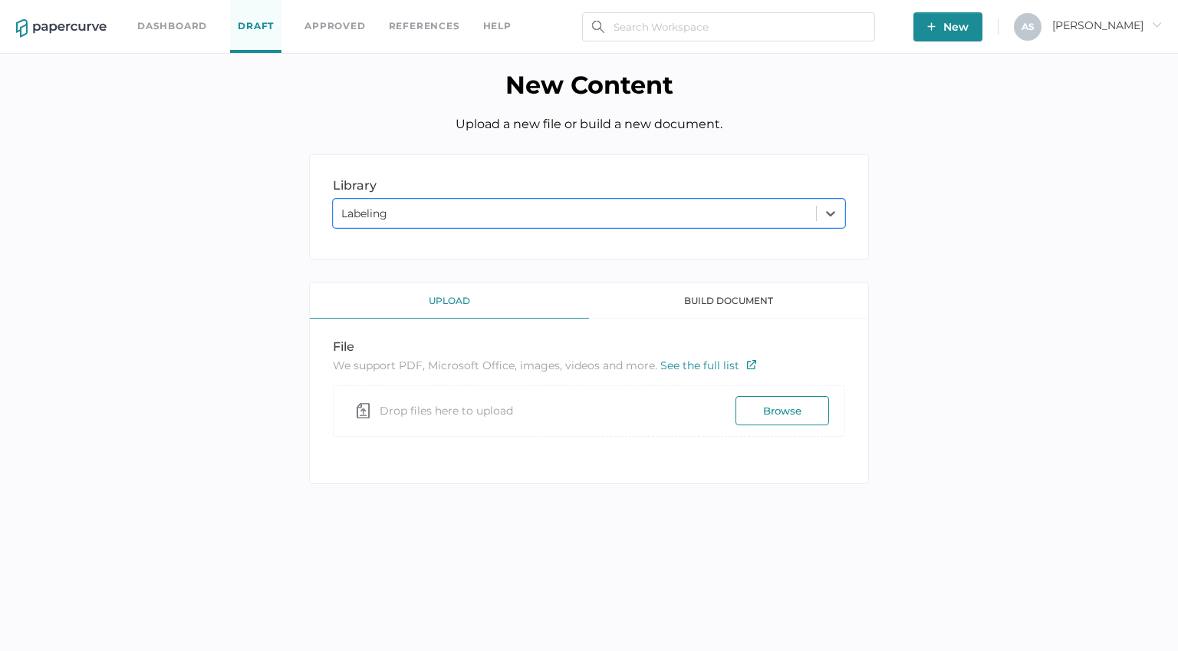
click at [748, 409] on button "Browse" at bounding box center [783, 410] width 94 height 29
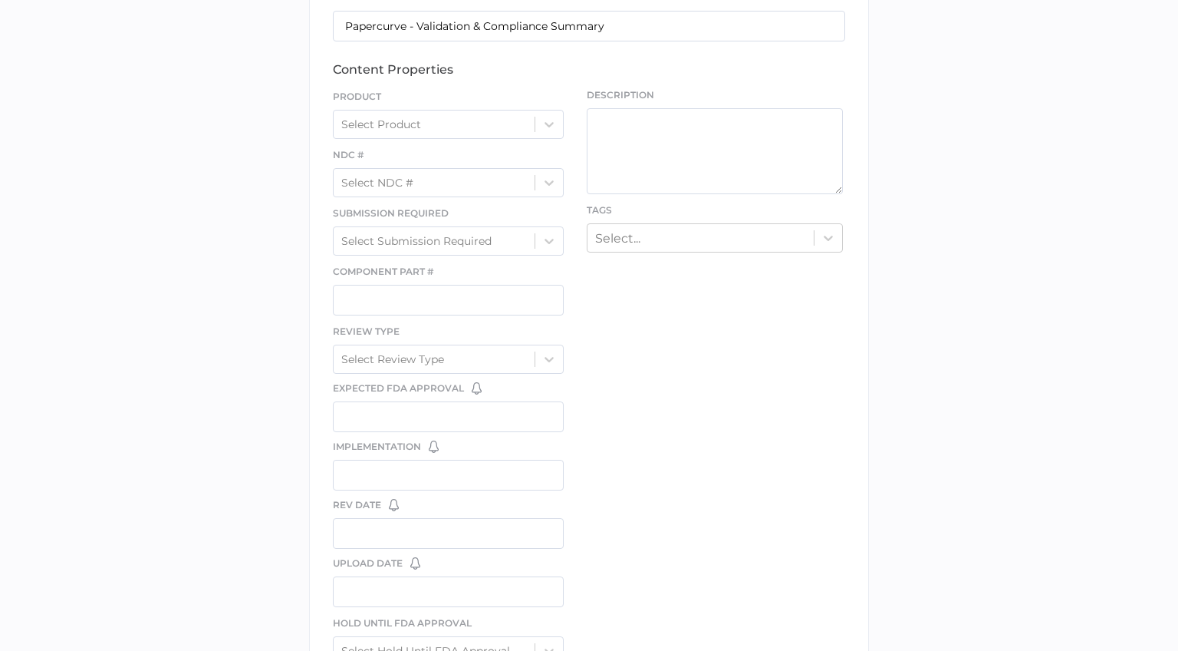
scroll to position [440, 0]
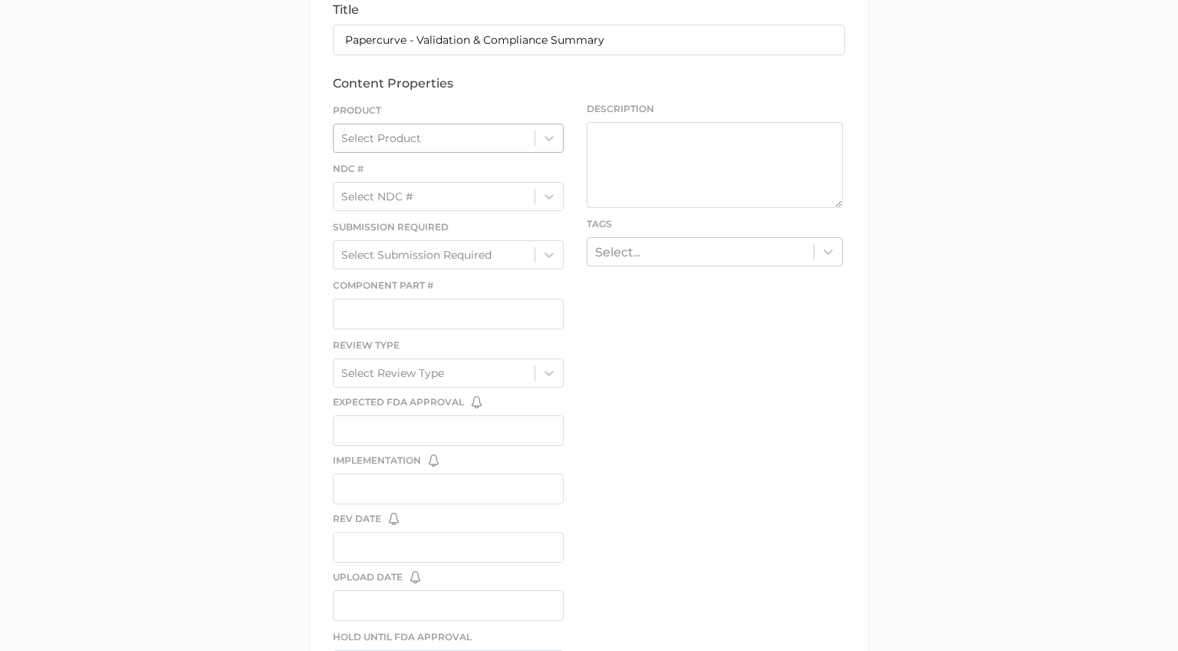
click at [529, 146] on div "Select Product" at bounding box center [434, 138] width 201 height 23
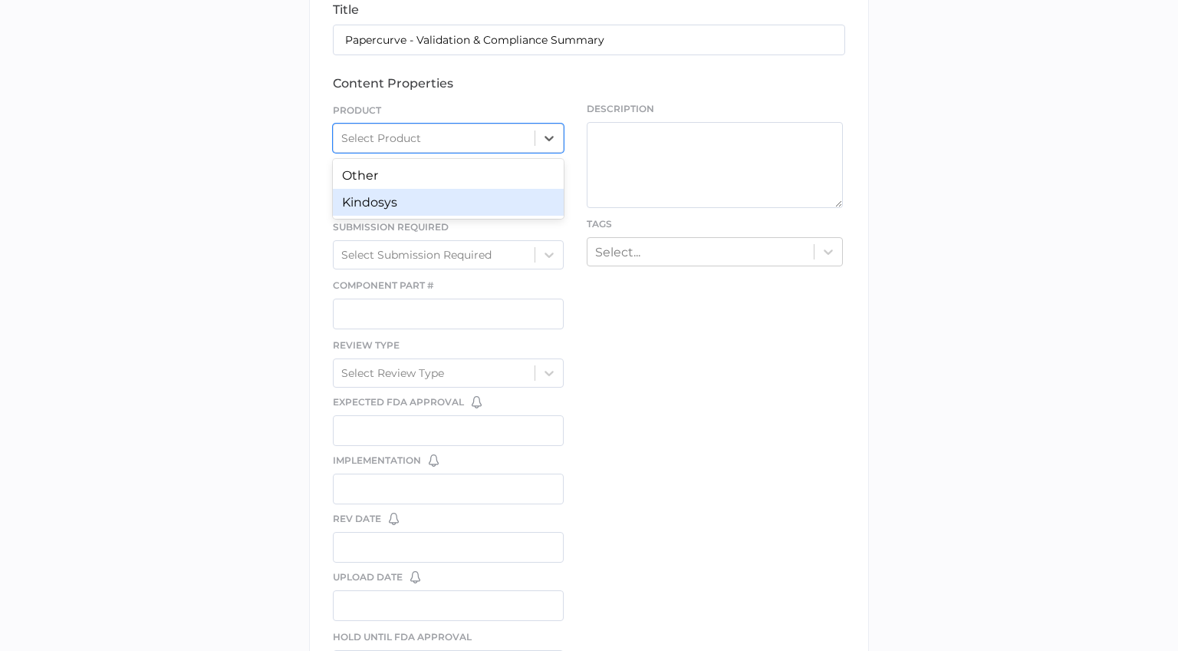
click at [516, 197] on div "Kindosys" at bounding box center [448, 202] width 231 height 27
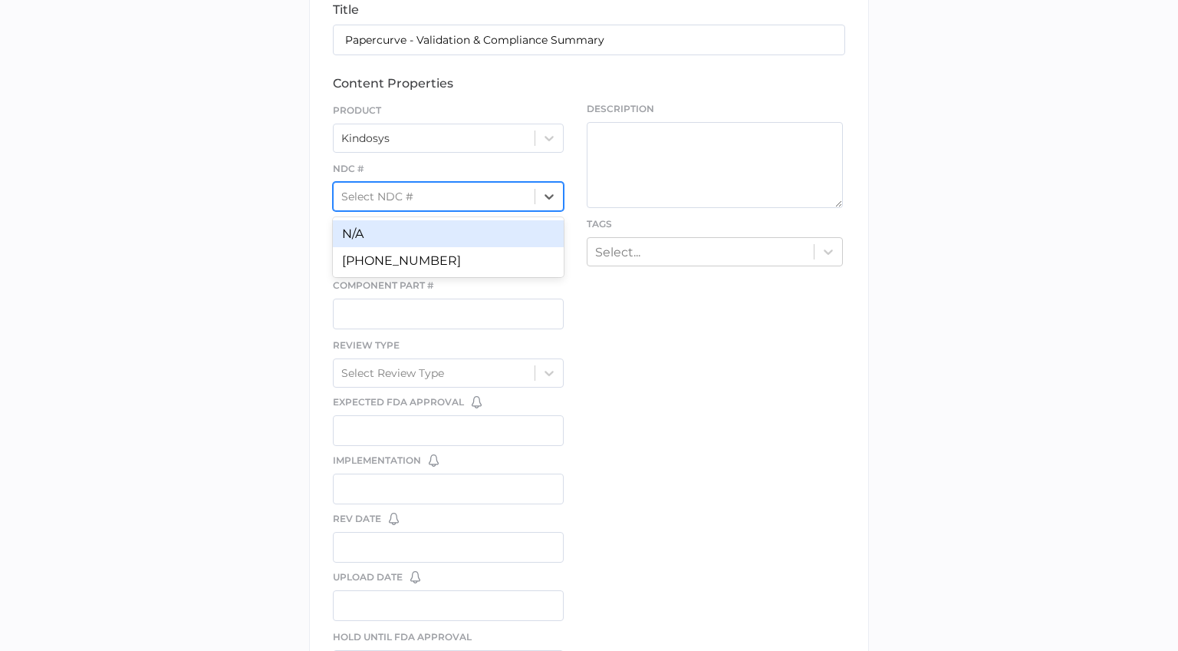
click at [509, 204] on div "Select NDC #" at bounding box center [434, 196] width 201 height 23
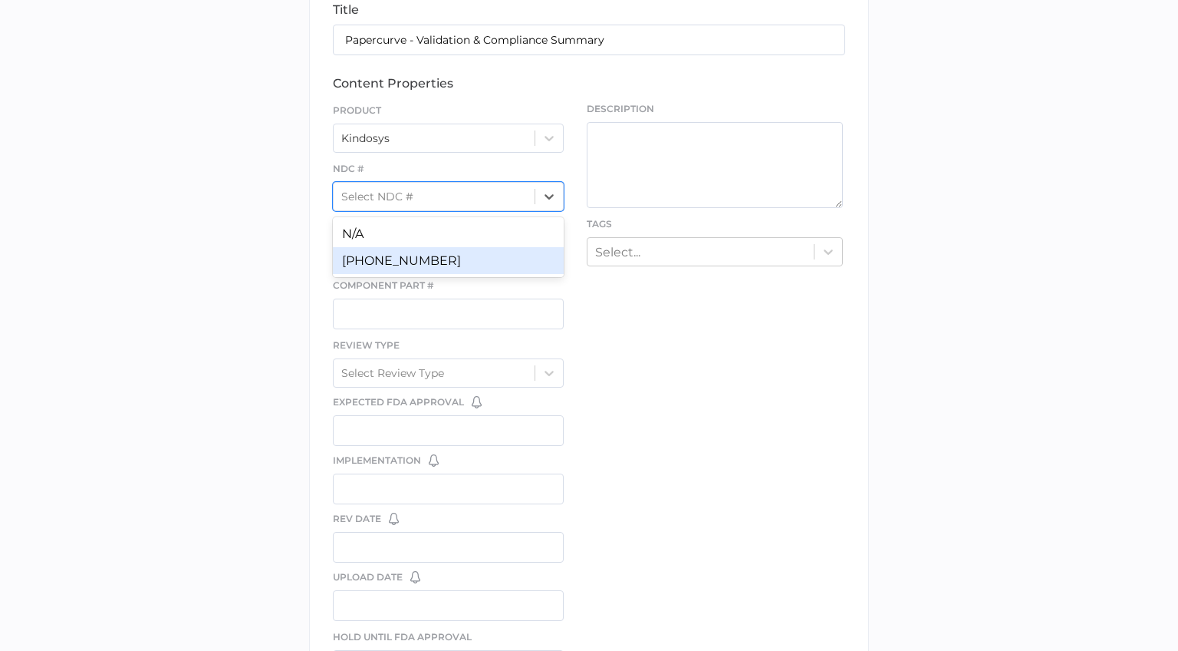
click at [504, 262] on div "70257-605-12" at bounding box center [448, 260] width 231 height 27
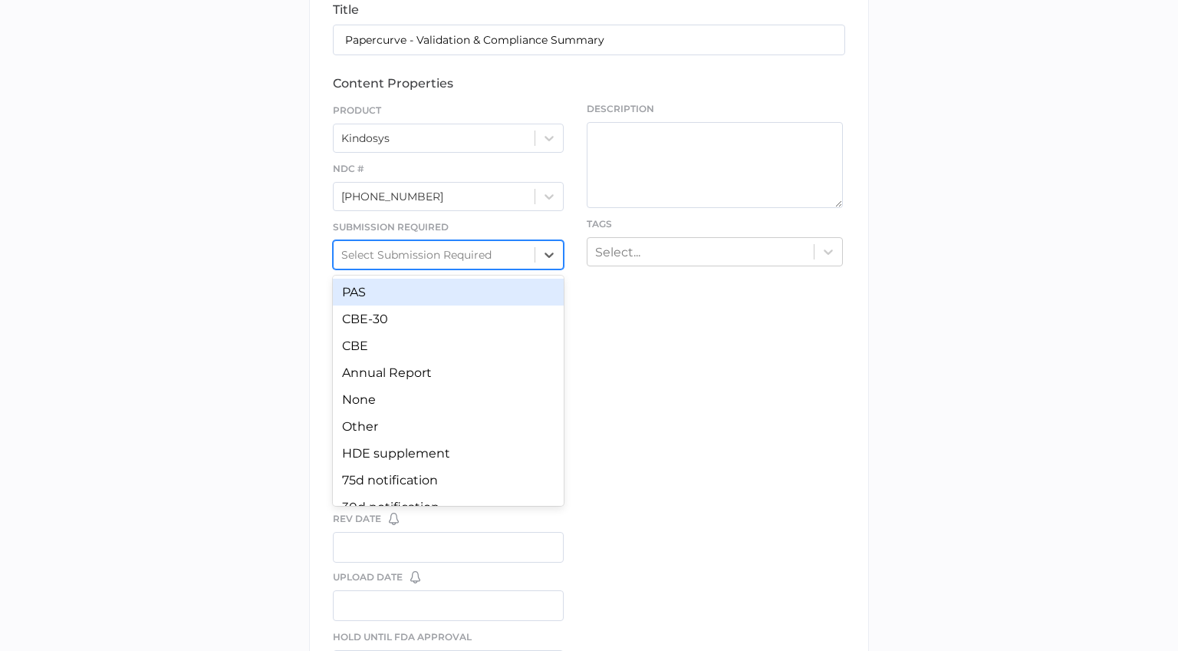
click at [498, 259] on div "Select Submission Required" at bounding box center [434, 254] width 201 height 23
click at [484, 302] on div "PAS" at bounding box center [448, 292] width 231 height 27
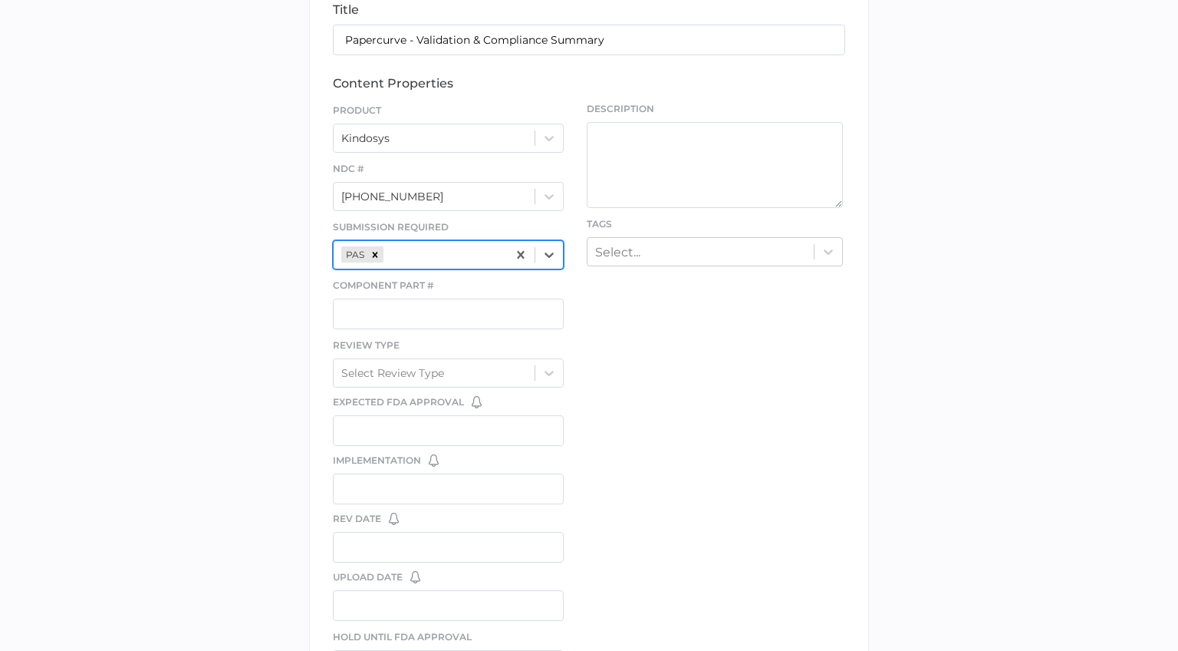
click at [484, 261] on div "PAS" at bounding box center [420, 254] width 173 height 23
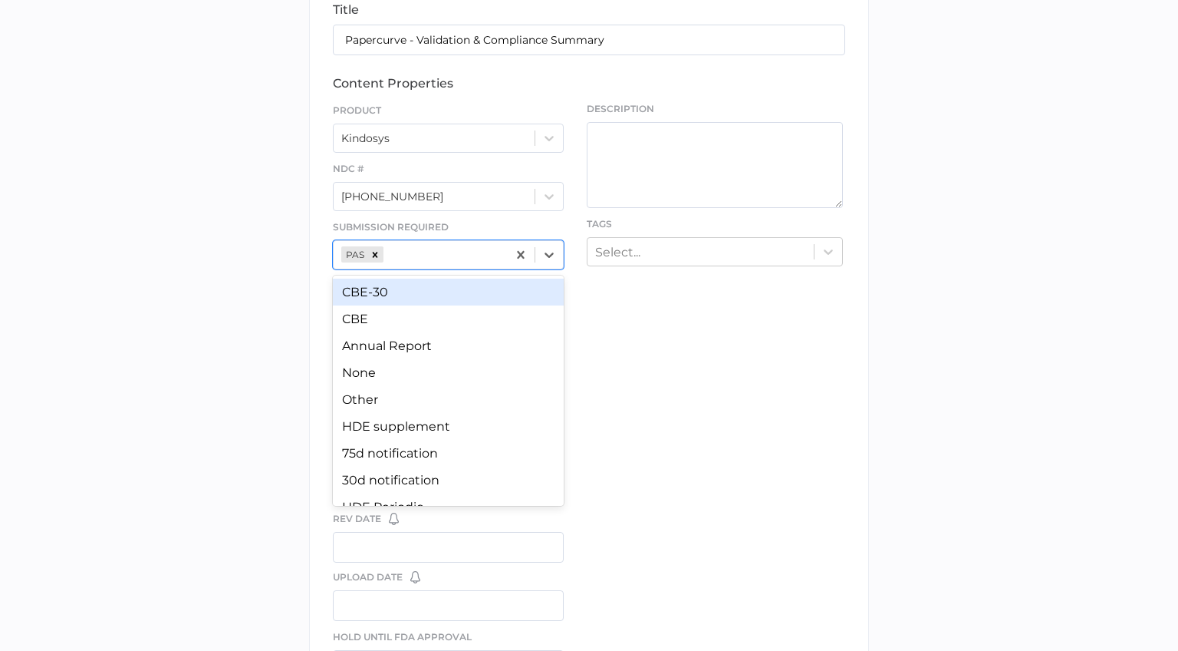
click at [473, 305] on div "CBE-30" at bounding box center [448, 292] width 231 height 27
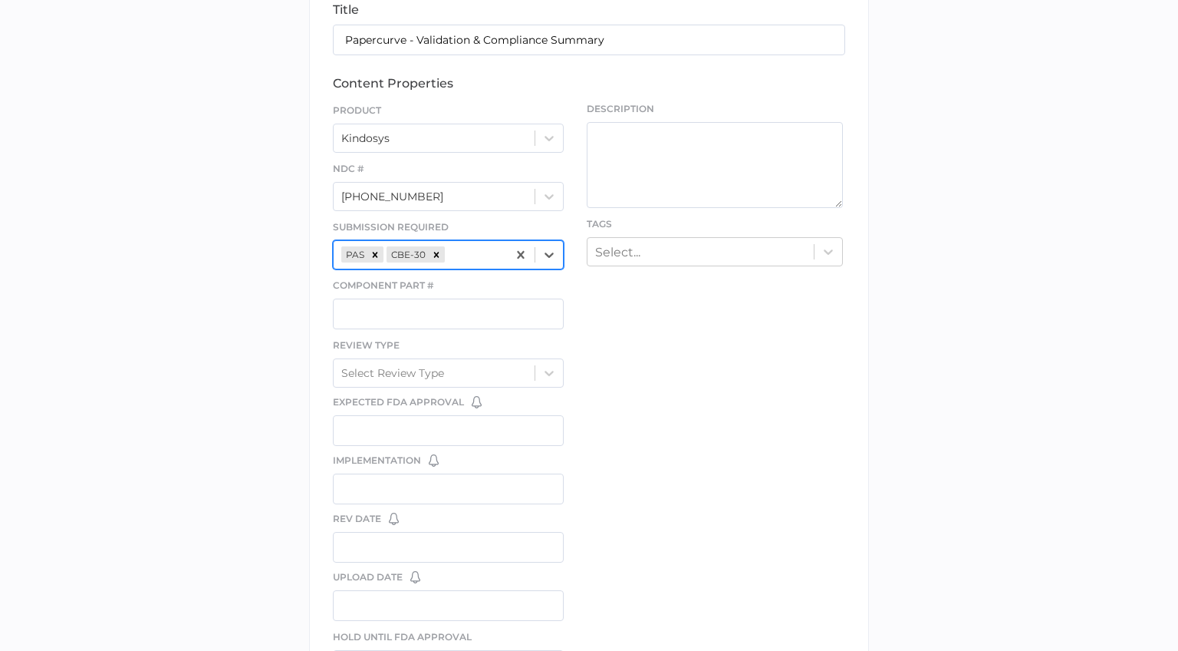
click at [476, 260] on div "PAS CBE-30" at bounding box center [420, 254] width 173 height 23
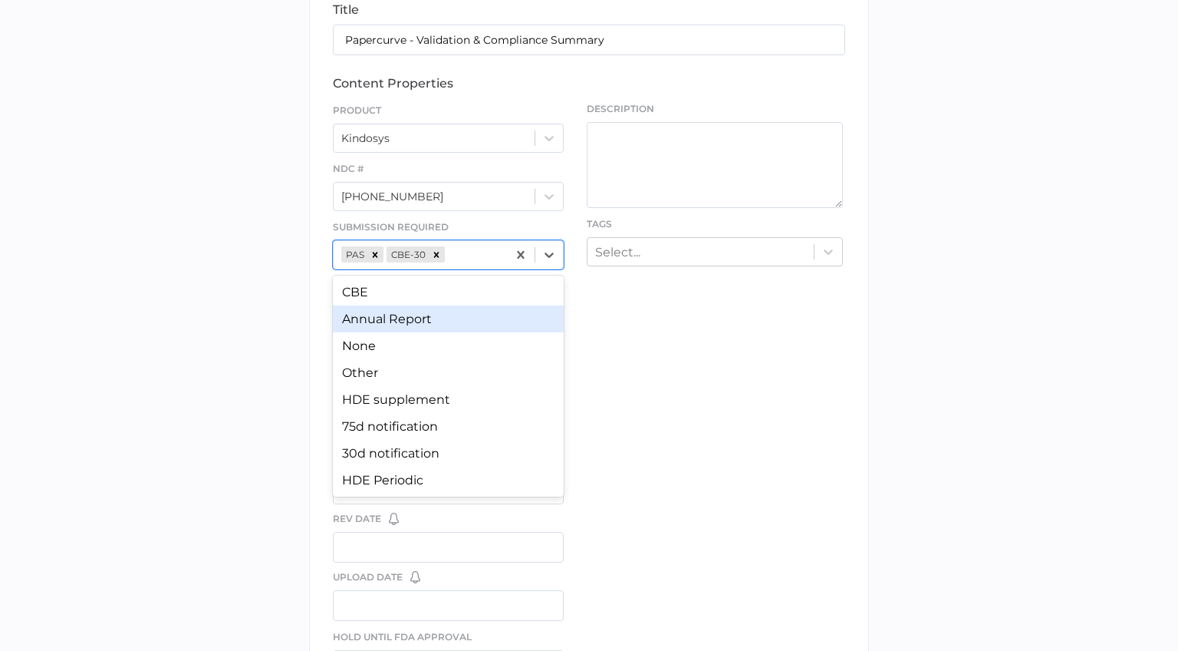
click at [467, 308] on div "Annual Report" at bounding box center [448, 318] width 231 height 27
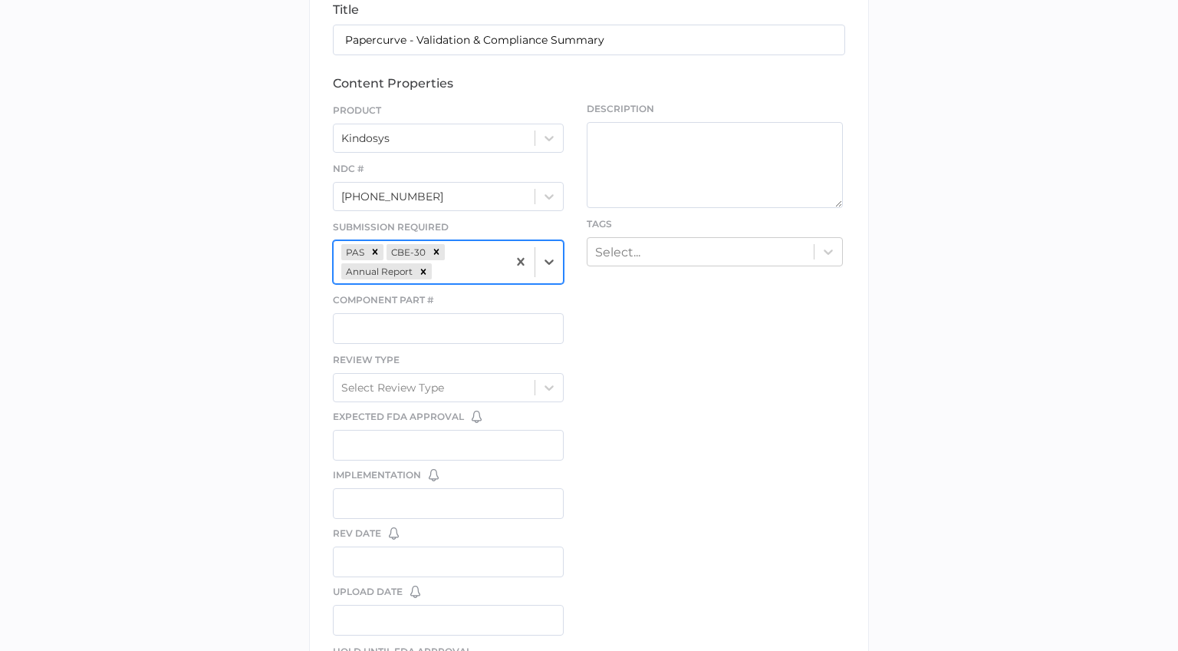
click at [474, 260] on div "PAS CBE-30 Annual Report" at bounding box center [420, 262] width 173 height 42
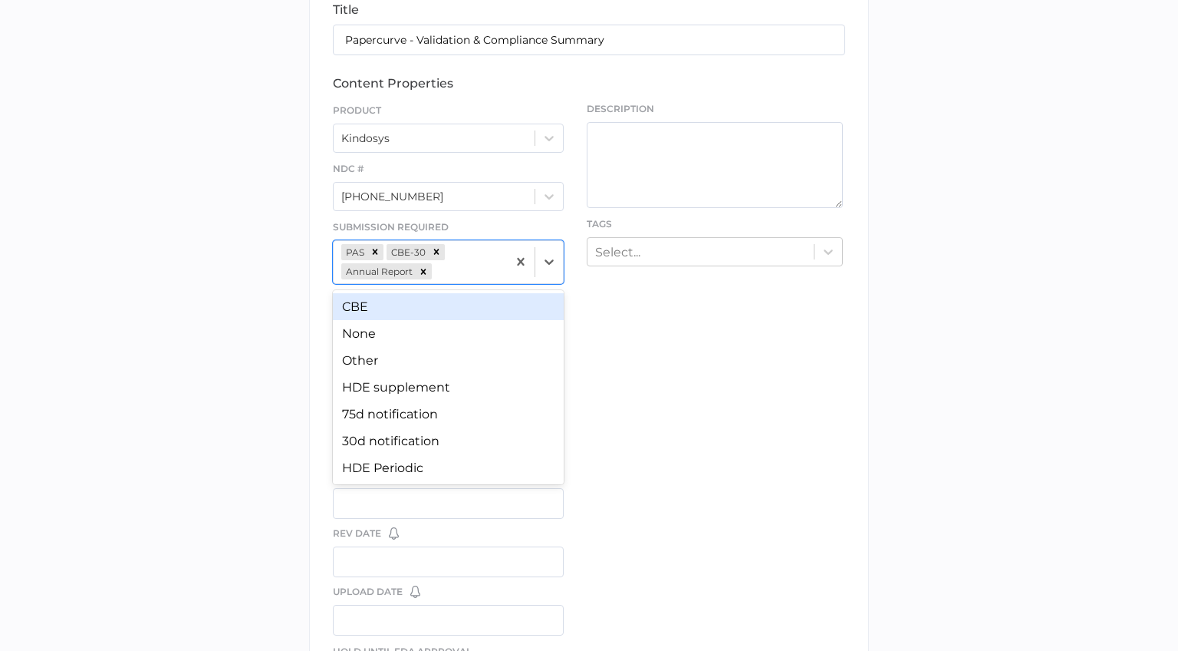
click at [463, 308] on div "CBE" at bounding box center [448, 306] width 231 height 27
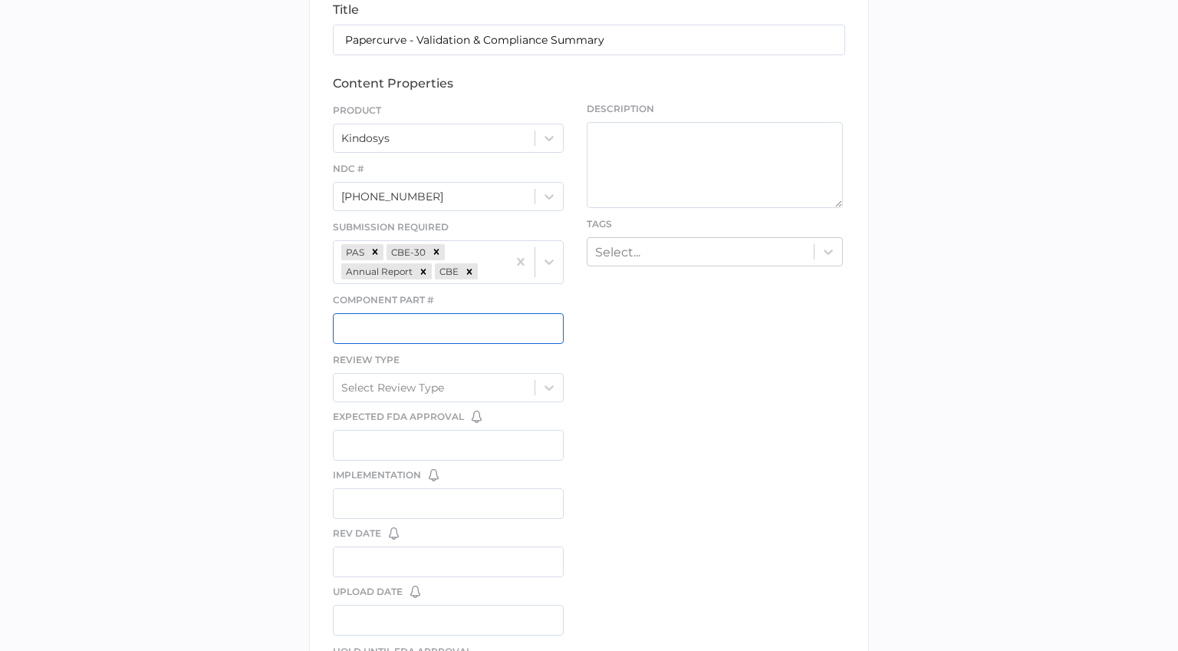
click at [461, 331] on input "text" at bounding box center [448, 328] width 231 height 31
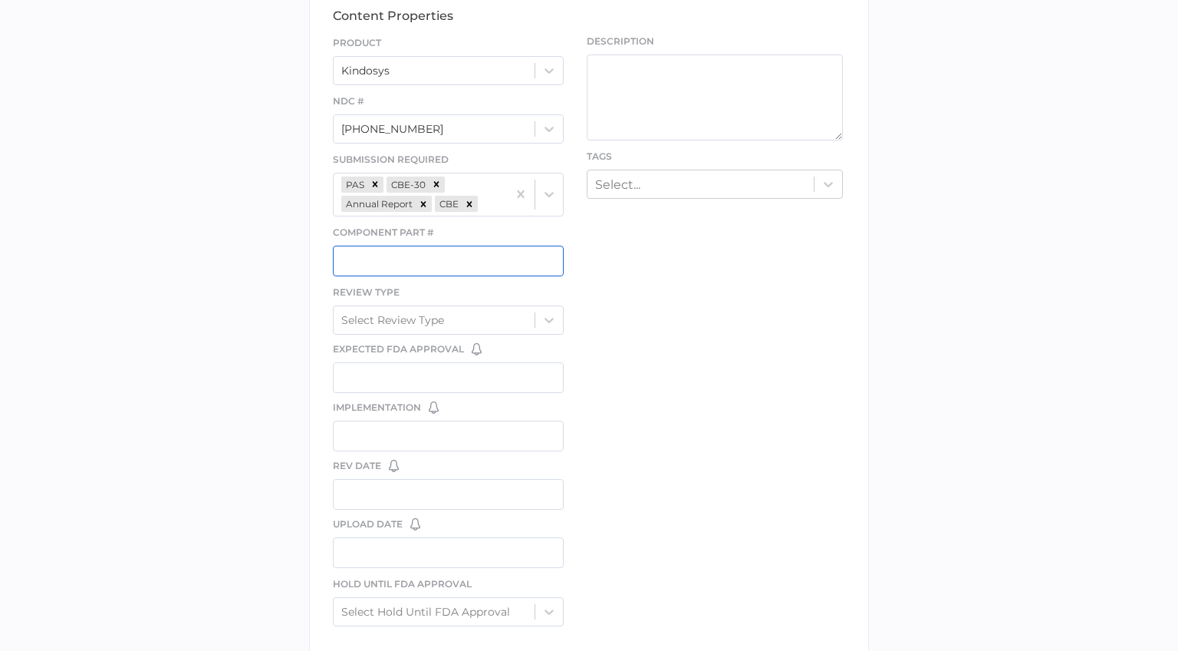
scroll to position [516, 0]
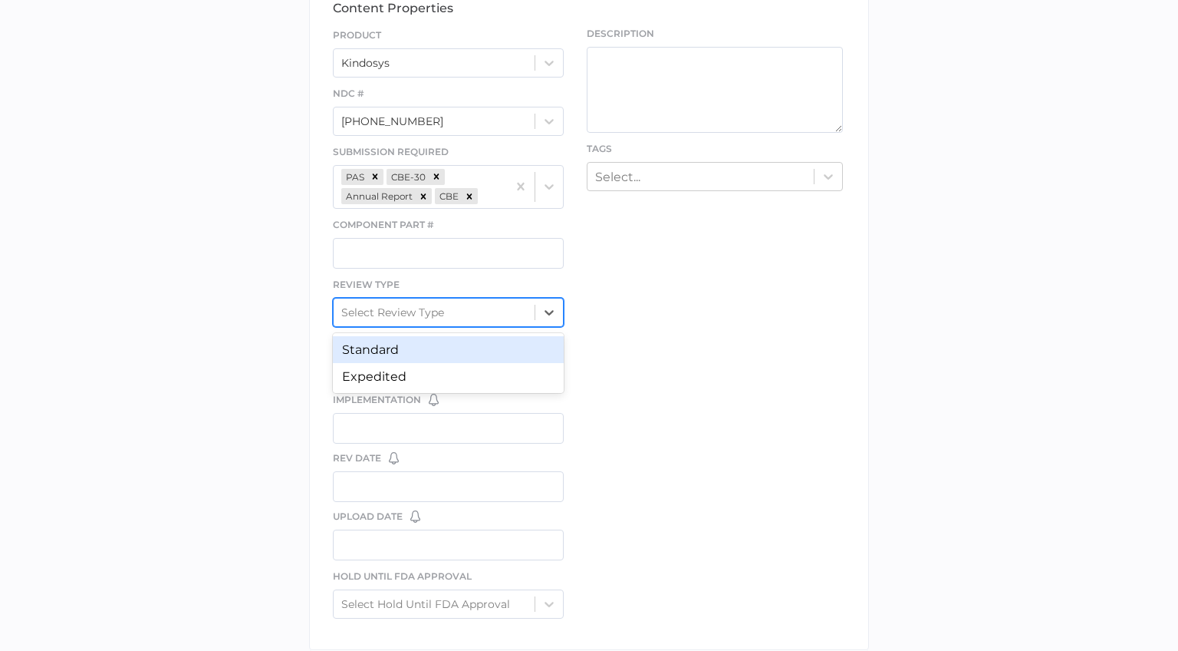
click at [461, 311] on div "Select Review Type" at bounding box center [434, 312] width 201 height 23
click at [460, 351] on div "Standard" at bounding box center [448, 349] width 231 height 27
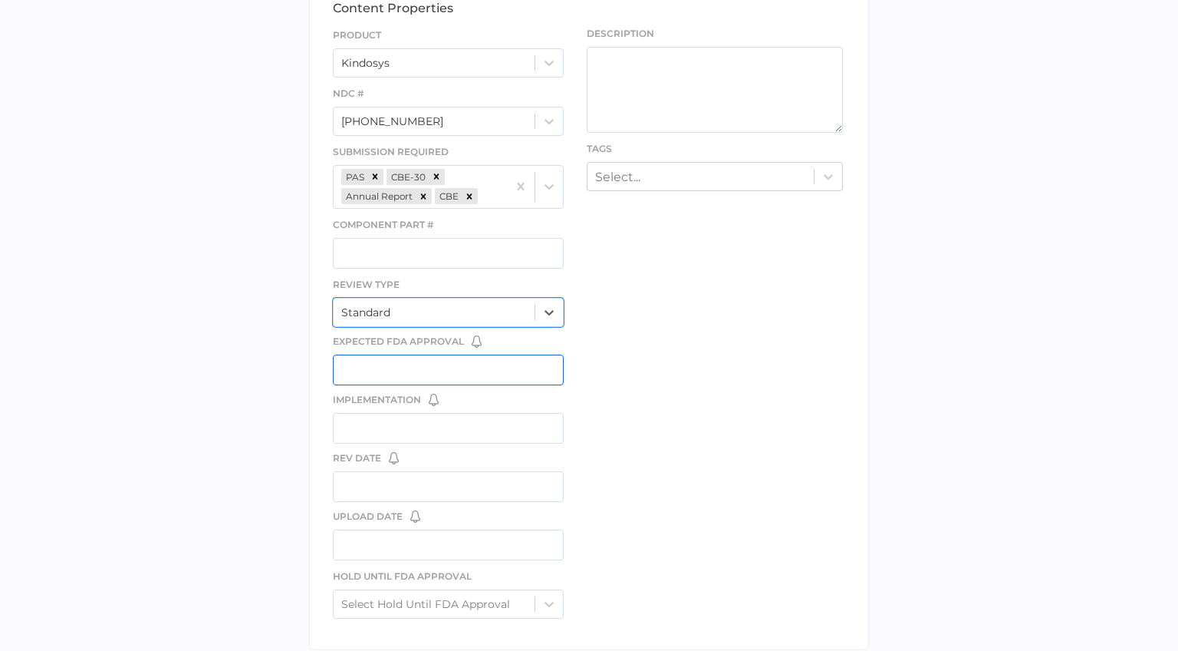
click at [472, 374] on input "text" at bounding box center [448, 369] width 231 height 31
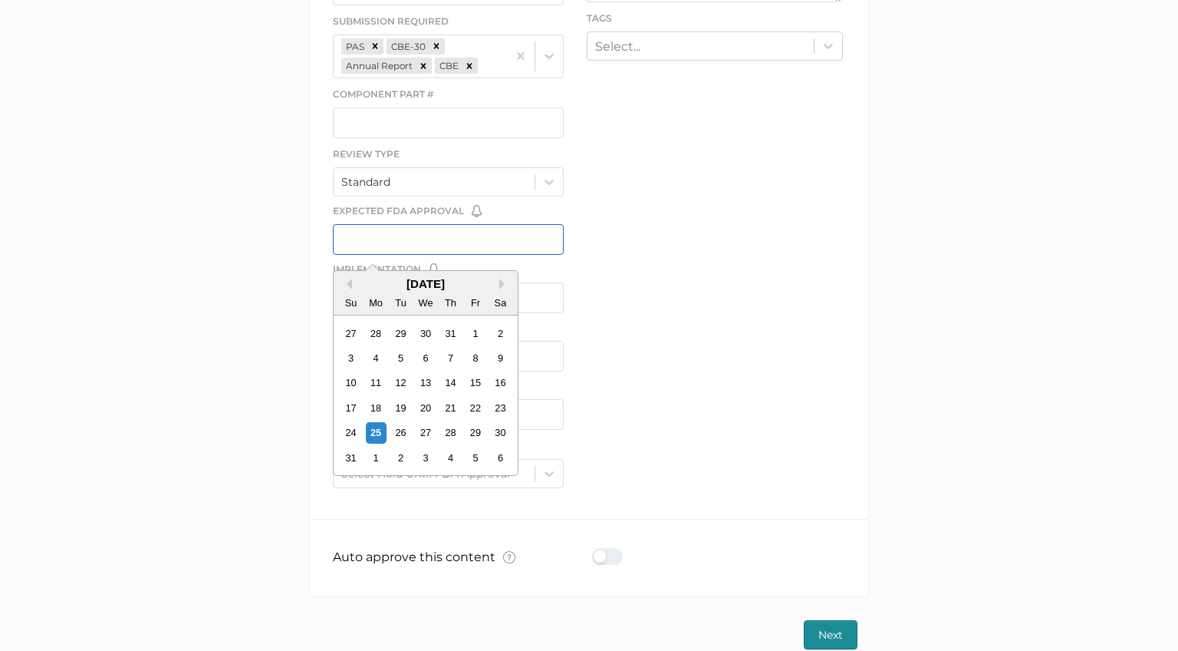
scroll to position [656, 0]
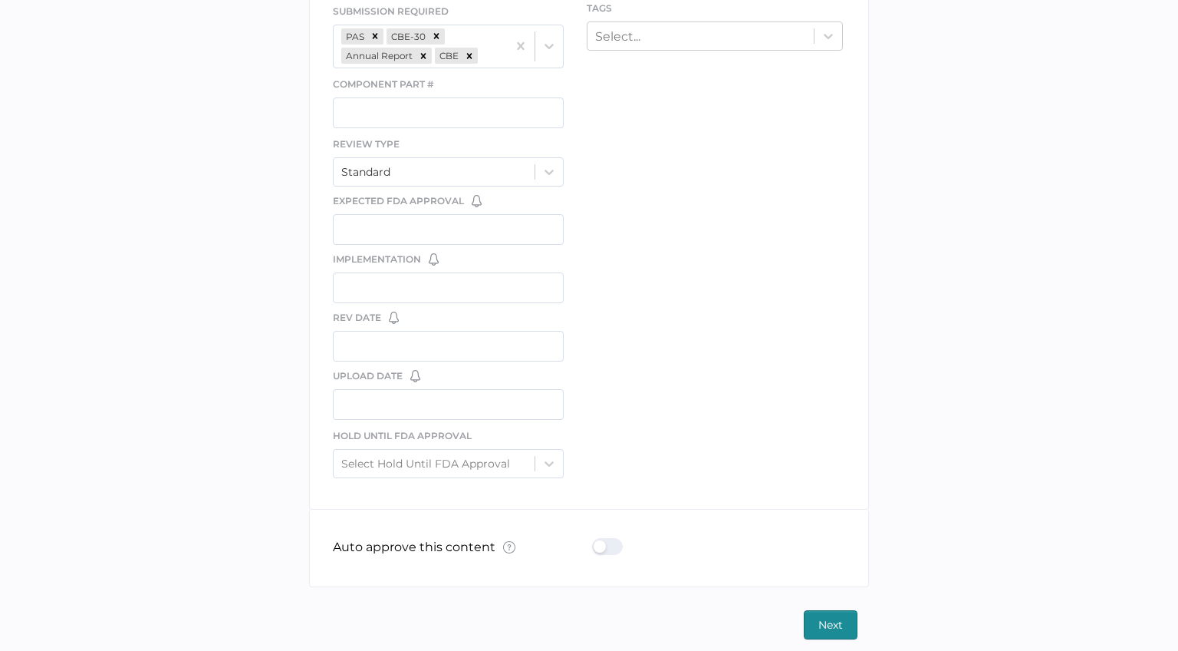
click at [648, 324] on div "file We support PDF, Microsoft Office, images, videos and more. See the full li…" at bounding box center [589, 67] width 560 height 883
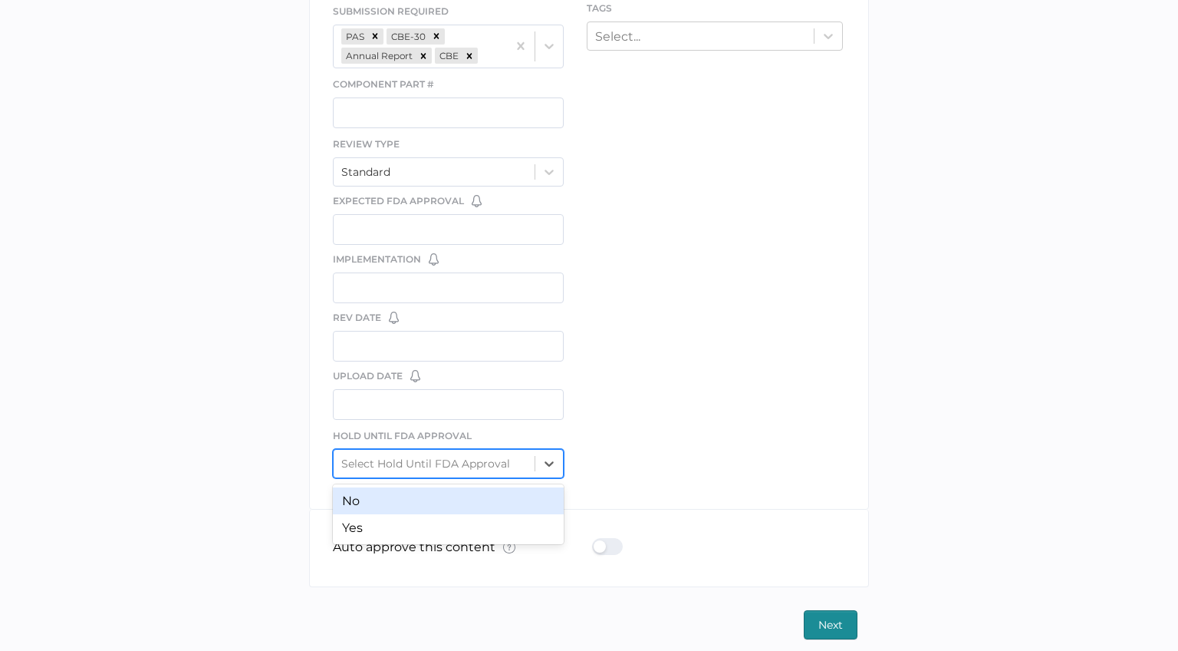
click at [510, 463] on div "Select Hold Until FDA Approval" at bounding box center [434, 463] width 201 height 23
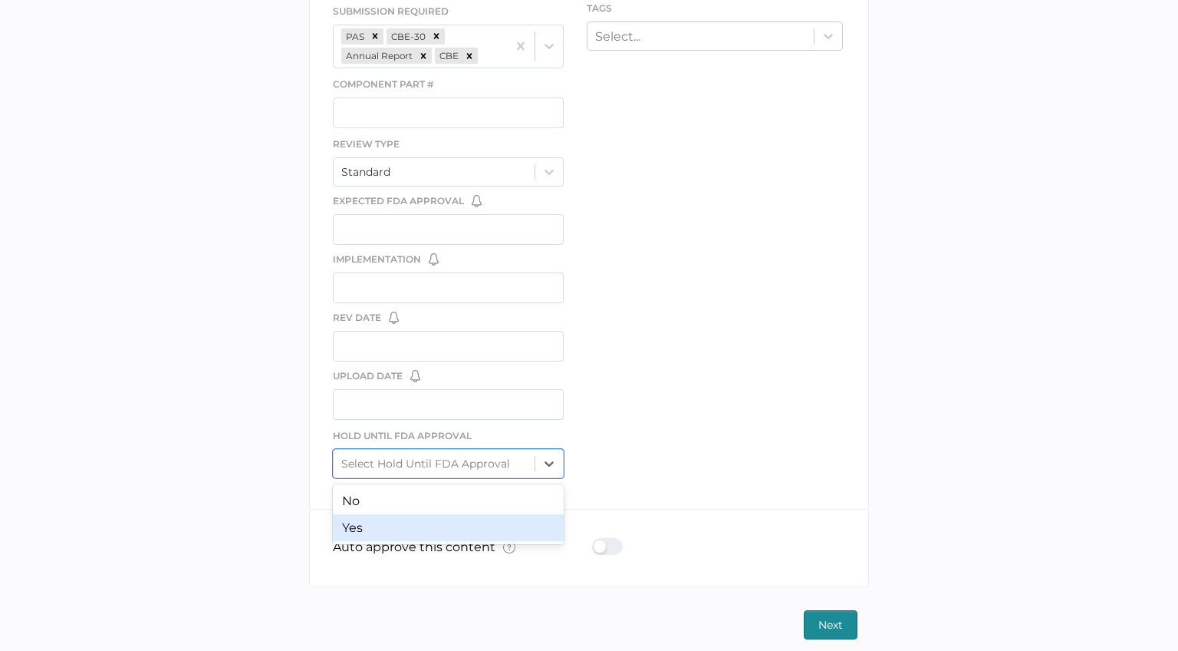
click at [497, 520] on div "Yes" at bounding box center [448, 527] width 231 height 27
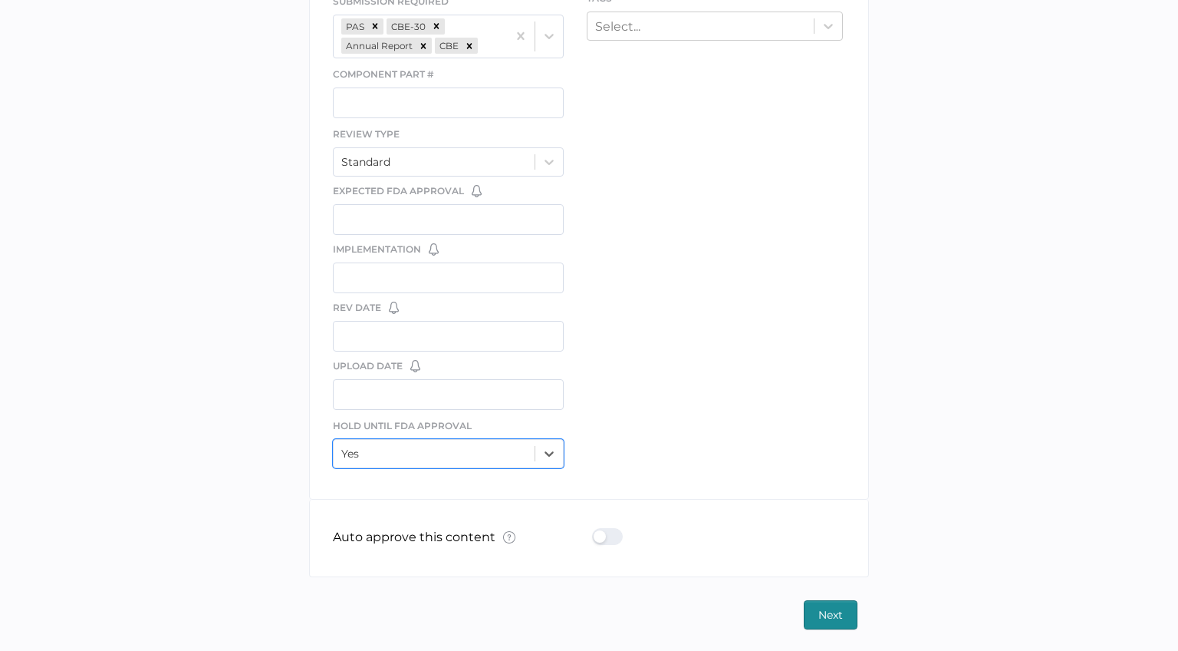
click at [826, 611] on span "Next" at bounding box center [831, 615] width 25 height 28
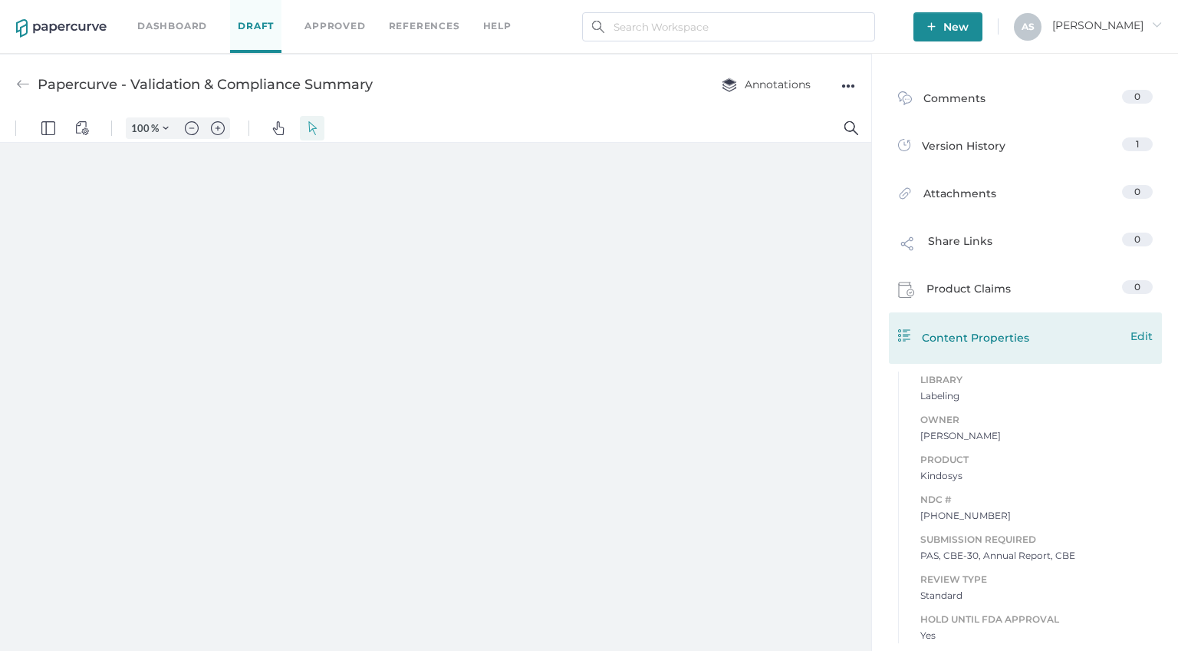
type input "357"
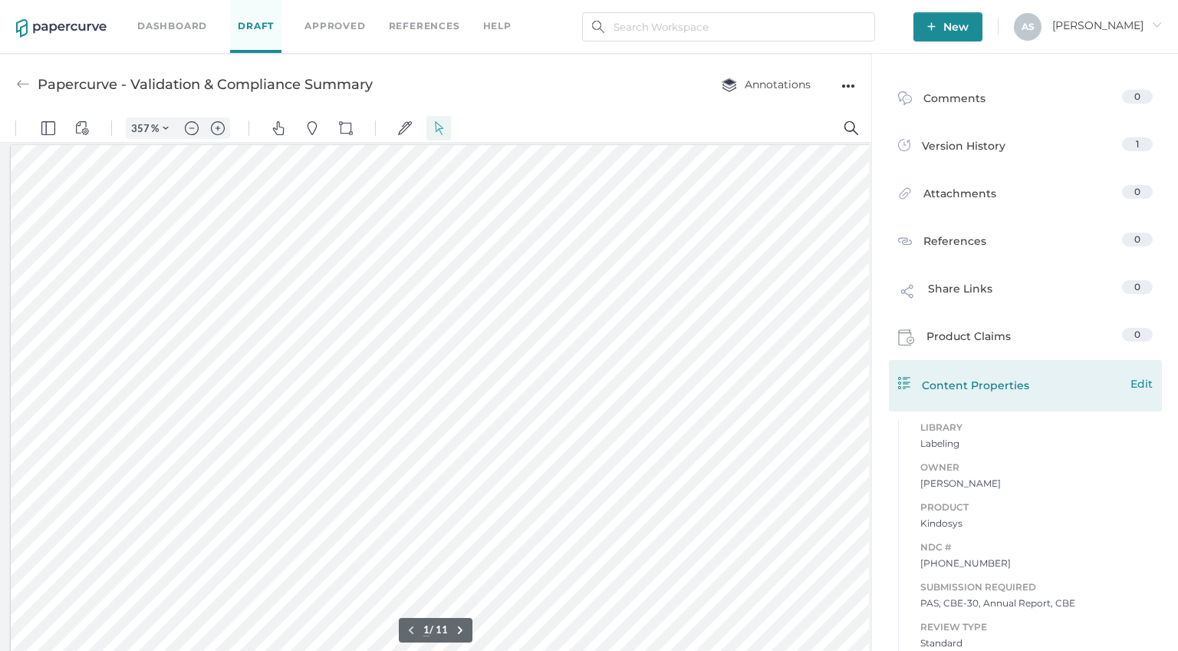
scroll to position [168, 0]
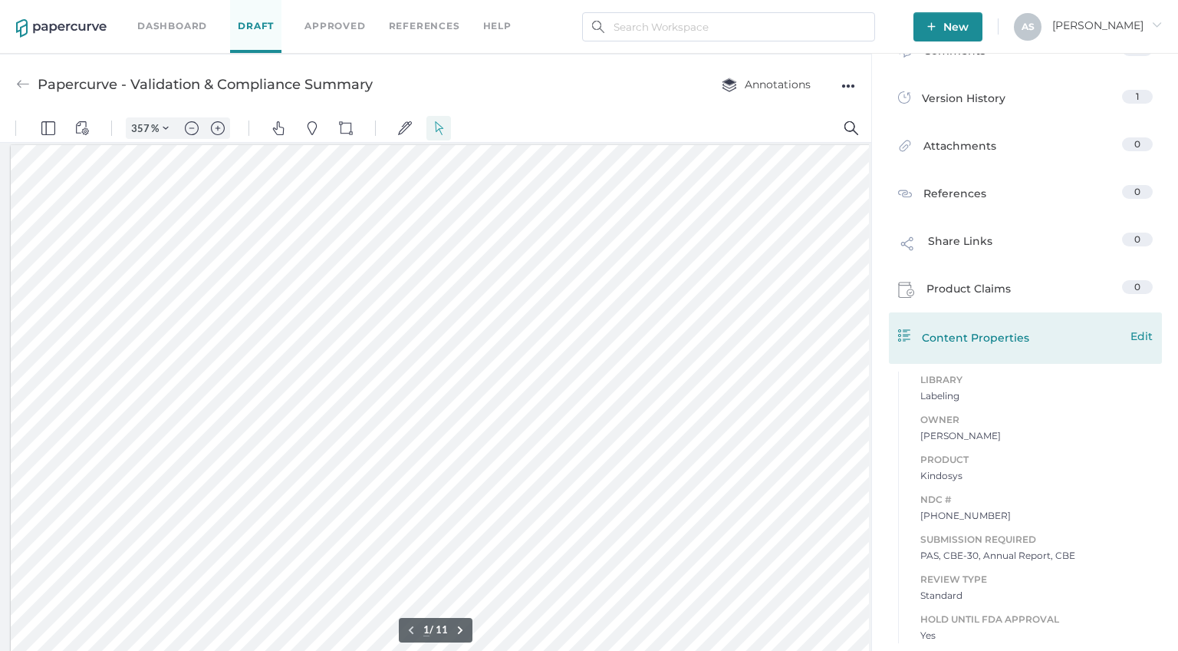
click at [1138, 333] on span "Edit" at bounding box center [1142, 336] width 22 height 17
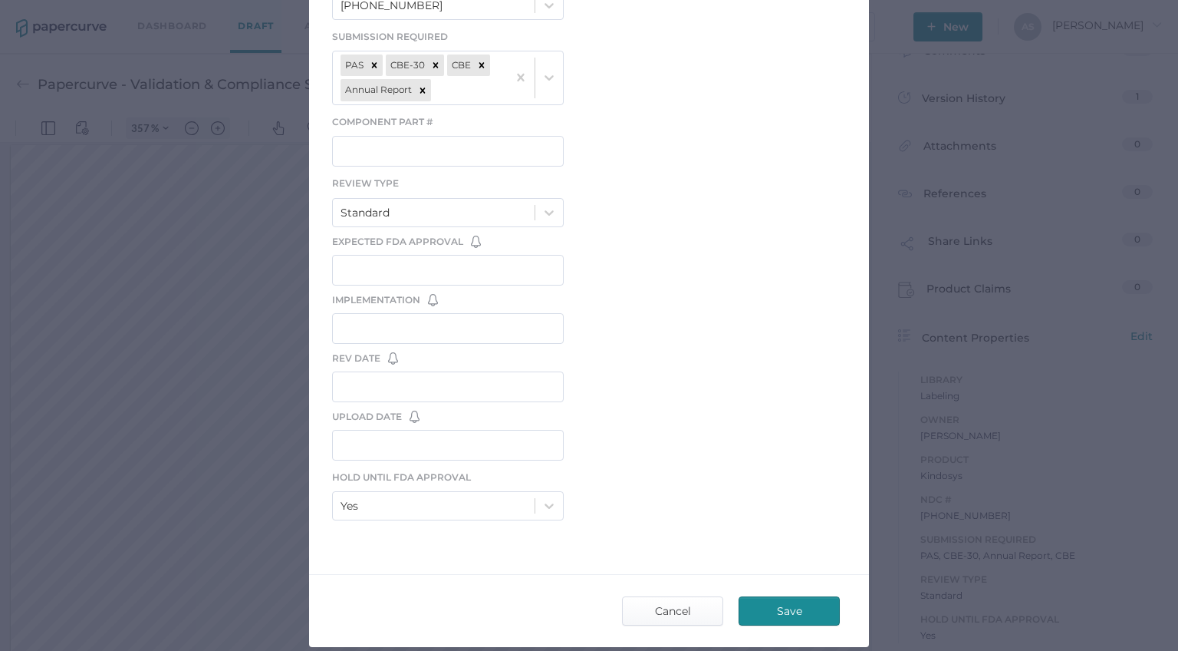
scroll to position [443, 0]
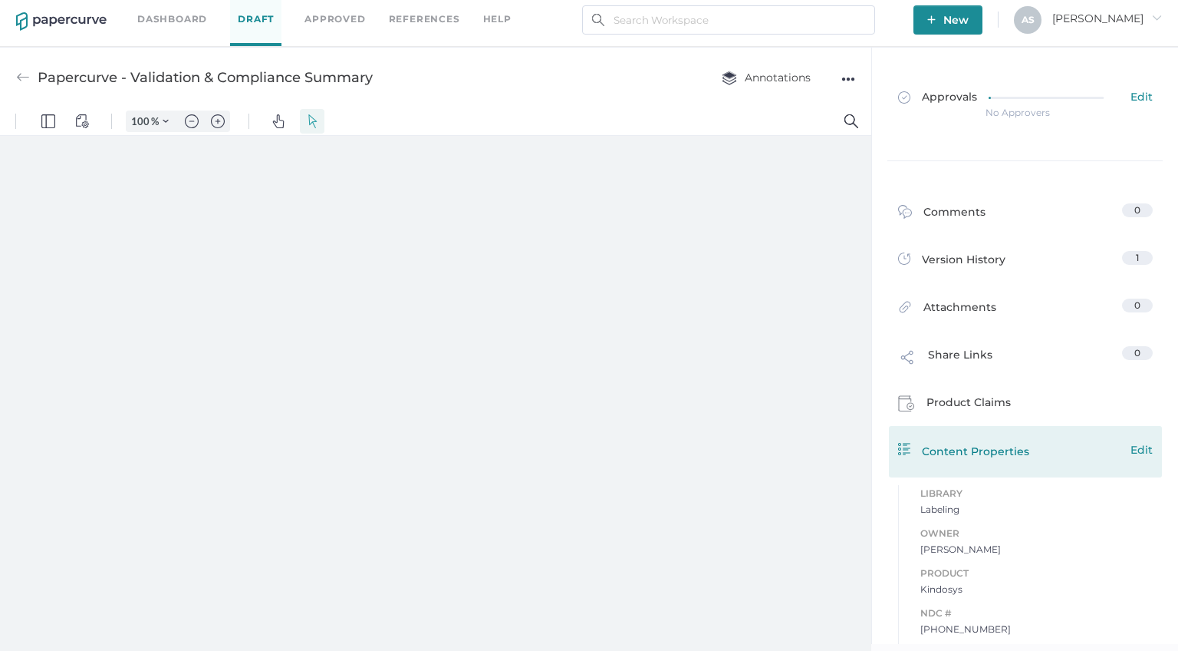
click at [1137, 447] on span "Edit" at bounding box center [1142, 449] width 22 height 17
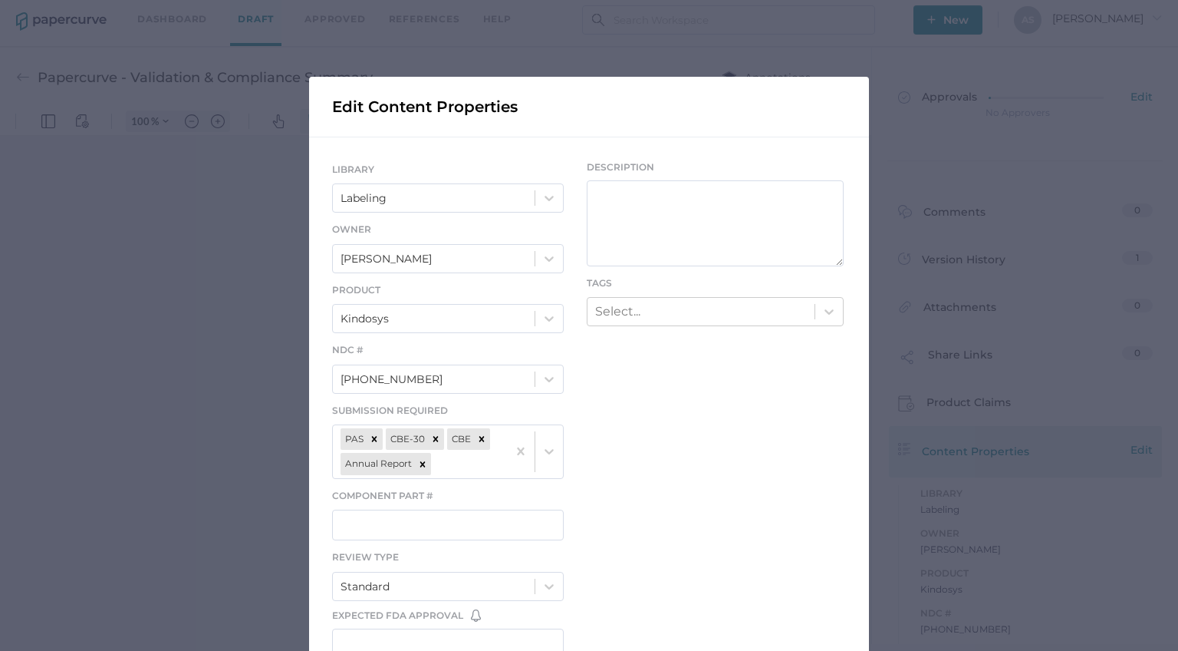
type input "357"
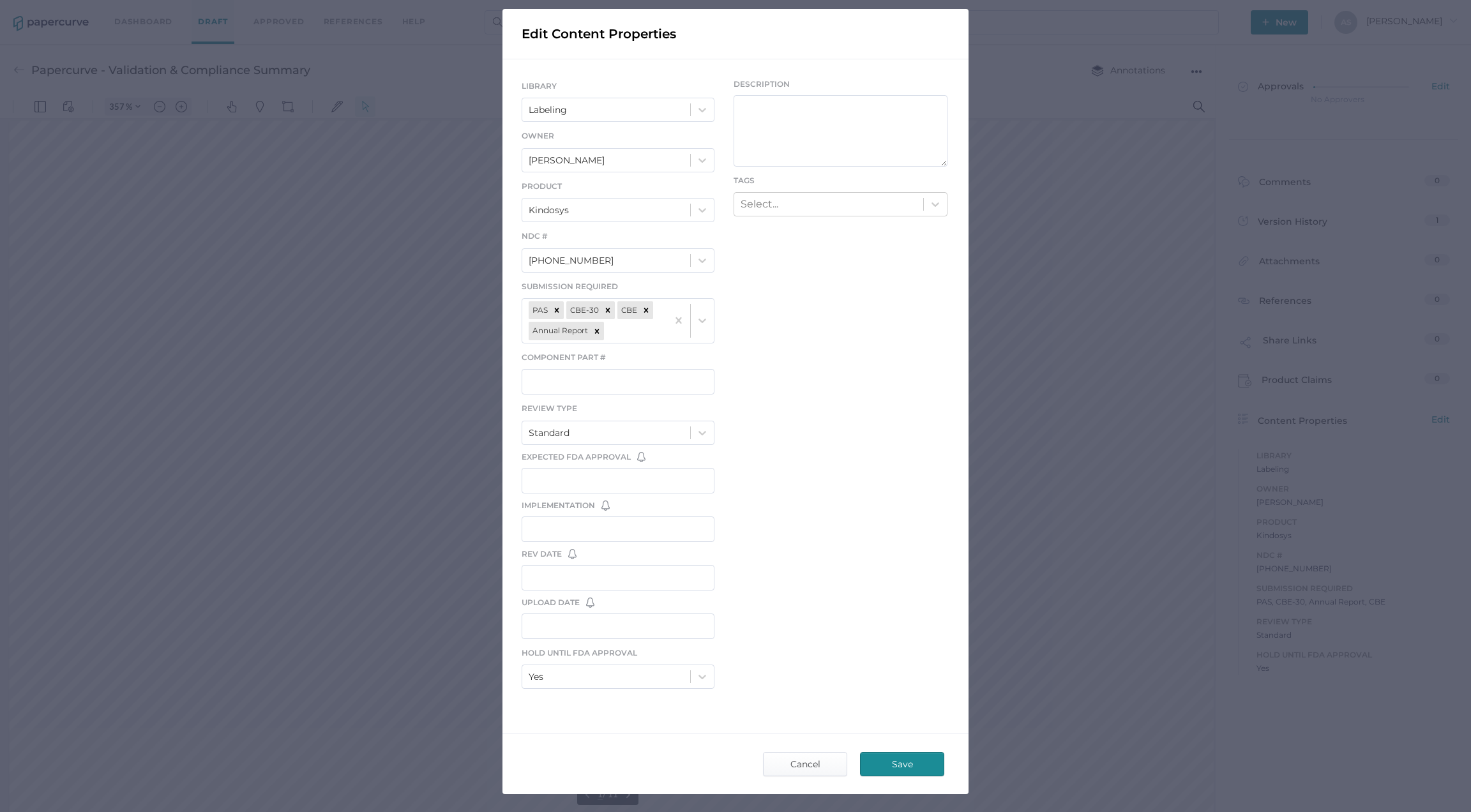
scroll to position [7, 0]
click at [980, 320] on div "Edit Content Properties LIBRARY Labeling Owner [PERSON_NAME] Product Kindosys N…" at bounding box center [736, 406] width 1471 height 812
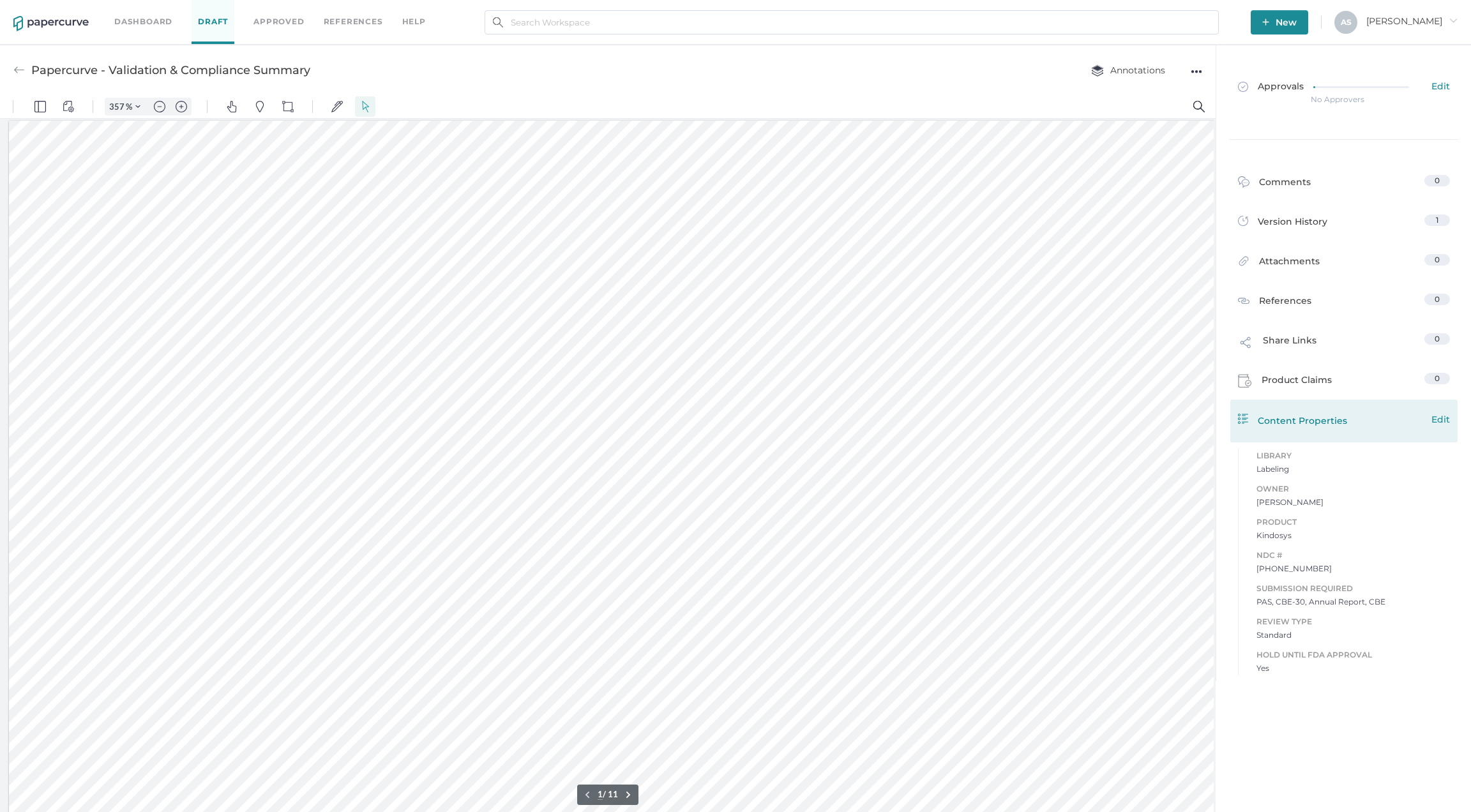
click at [980, 419] on span "Edit" at bounding box center [1440, 419] width 18 height 14
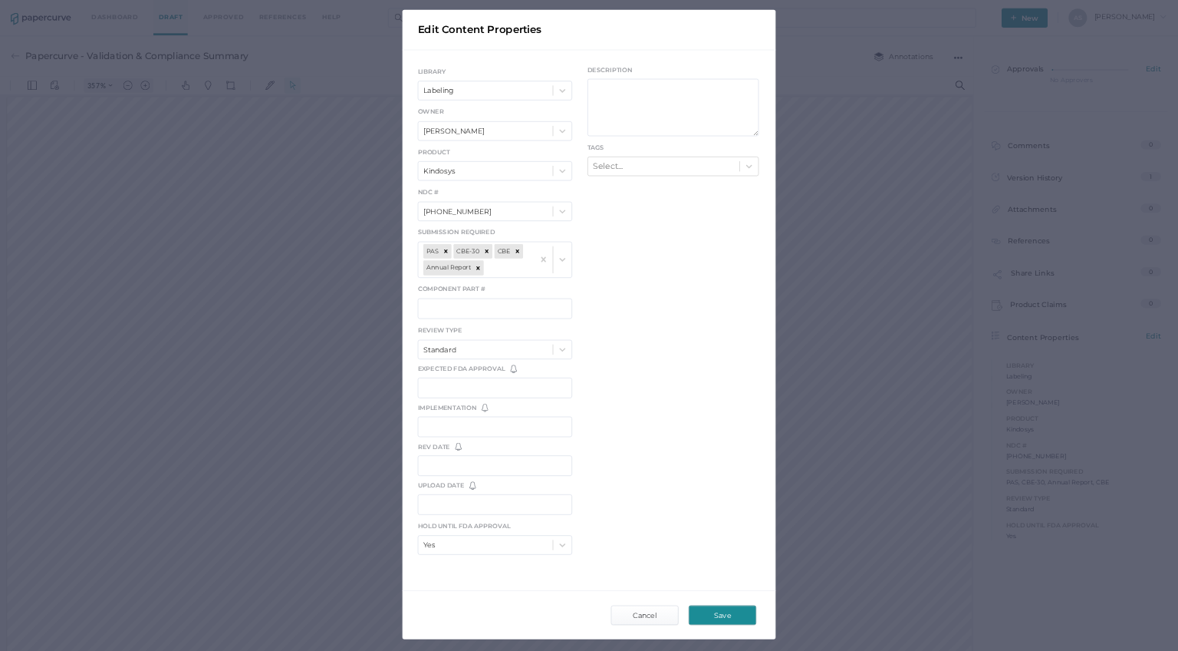
scroll to position [58, 0]
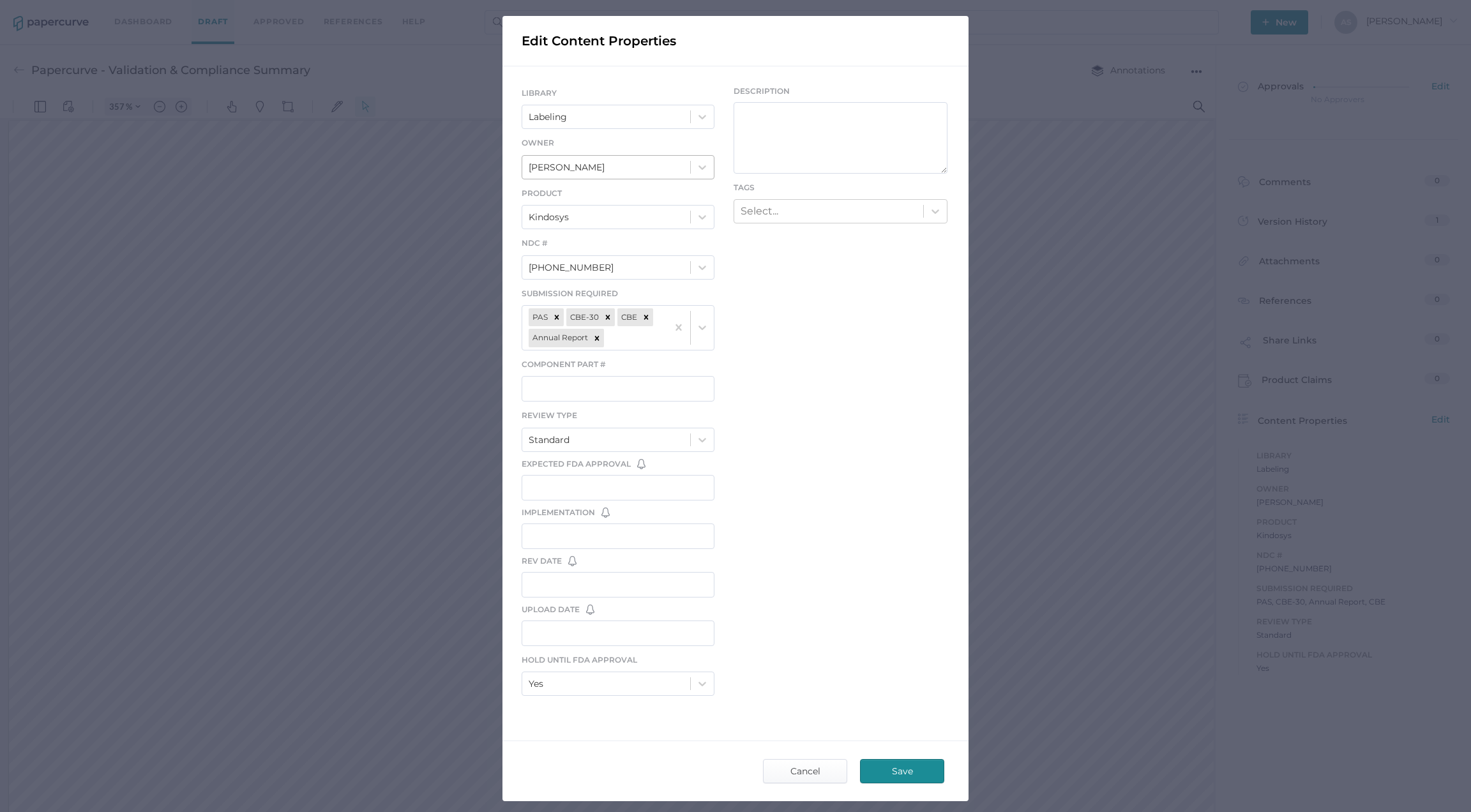
click at [665, 164] on div "[PERSON_NAME]" at bounding box center [607, 167] width 168 height 22
click at [814, 327] on div "LIBRARY Labeling Owner option [PERSON_NAME] focused, 2 of 2. 2 results availabl…" at bounding box center [736, 394] width 466 height 655
click at [662, 176] on div "Antonio Salumbides" at bounding box center [607, 167] width 168 height 22
click at [796, 375] on div "LIBRARY Labeling Owner Antonio Salumbides Product Kindosys NDC # 70257-605-12 S…" at bounding box center [736, 394] width 466 height 655
click at [698, 170] on icon at bounding box center [701, 166] width 12 height 12
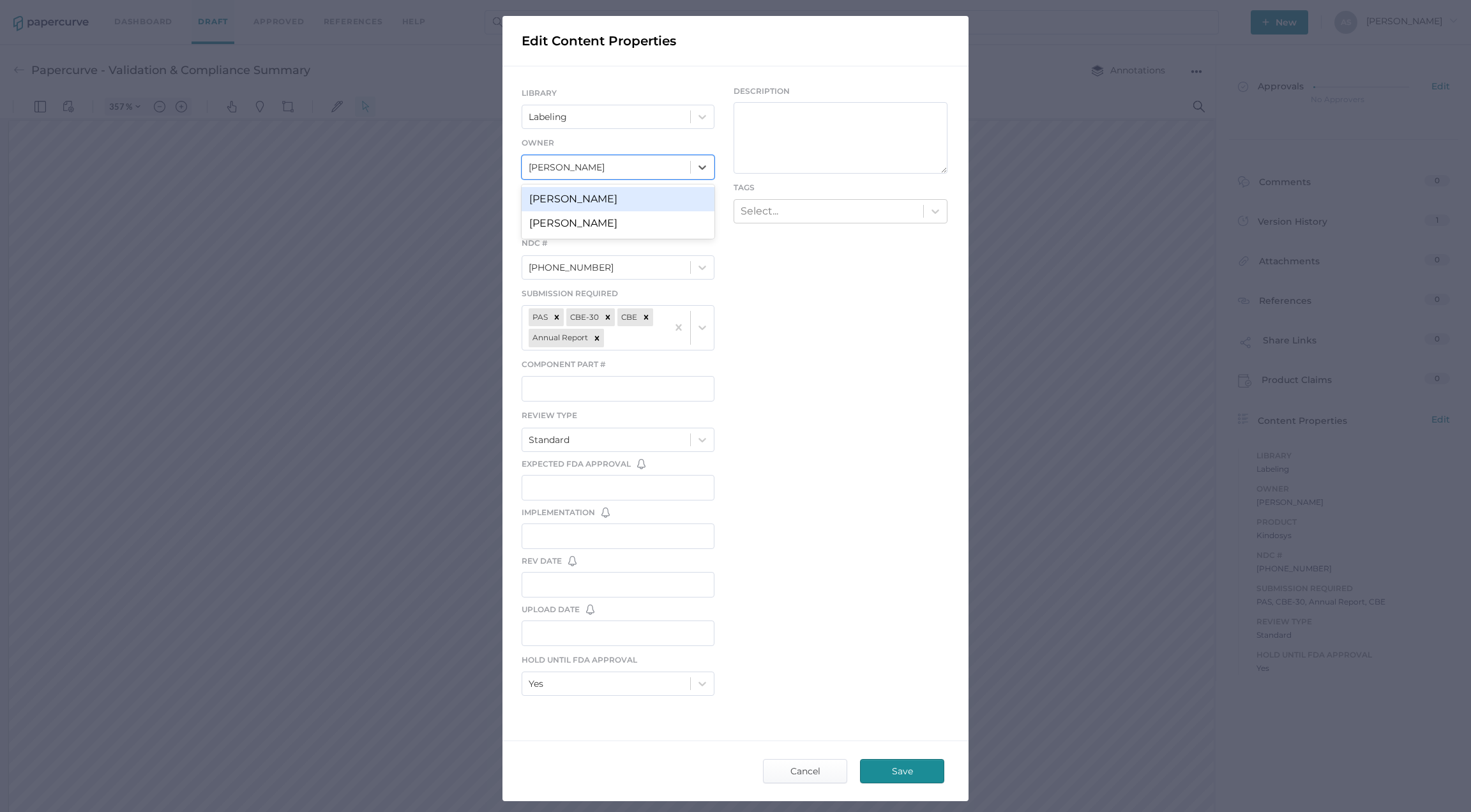
click at [854, 309] on div "LIBRARY Labeling Owner option Allison Lowry focused, 1 of 2. 2 results availabl…" at bounding box center [736, 394] width 466 height 655
click at [863, 541] on div "LIBRARY Labeling Owner Antonio Salumbides Product Kindosys NDC # 70257-605-12 S…" at bounding box center [736, 394] width 466 height 655
click at [824, 541] on span "Cancel" at bounding box center [805, 771] width 60 height 23
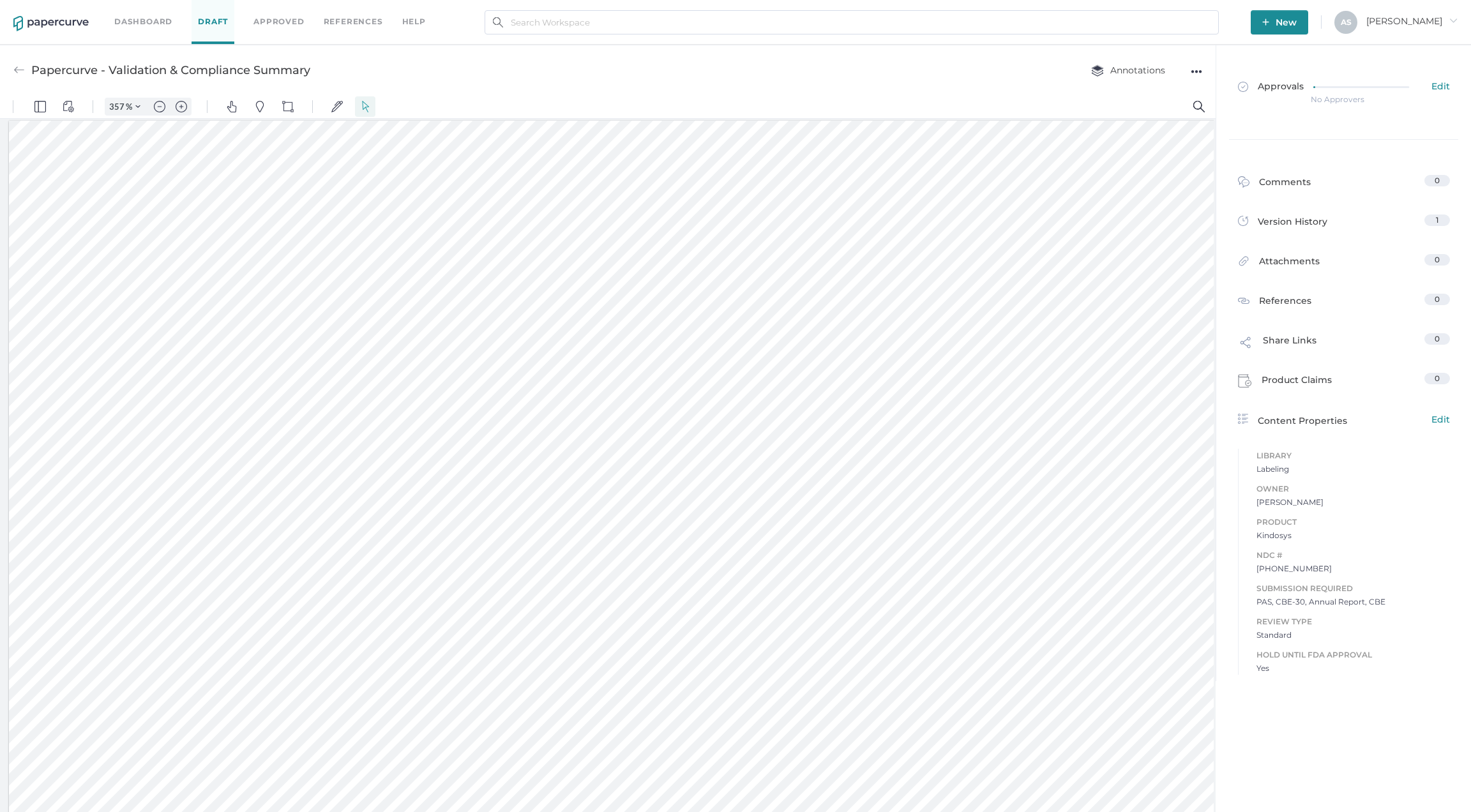
click at [980, 75] on div "●●●" at bounding box center [1196, 71] width 12 height 17
click at [980, 118] on span "Delete" at bounding box center [1146, 120] width 88 height 23
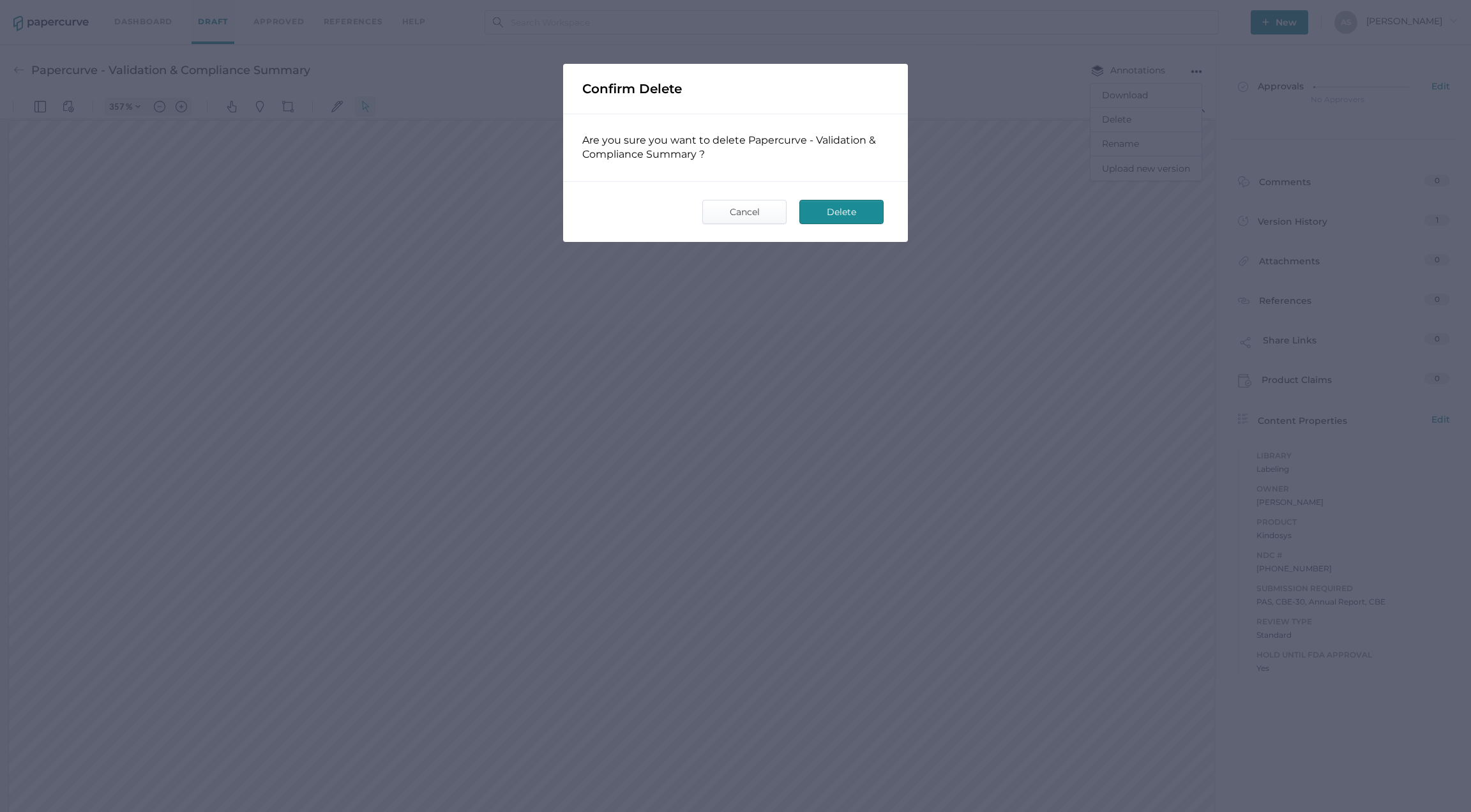
click at [842, 215] on span "Delete" at bounding box center [841, 212] width 60 height 23
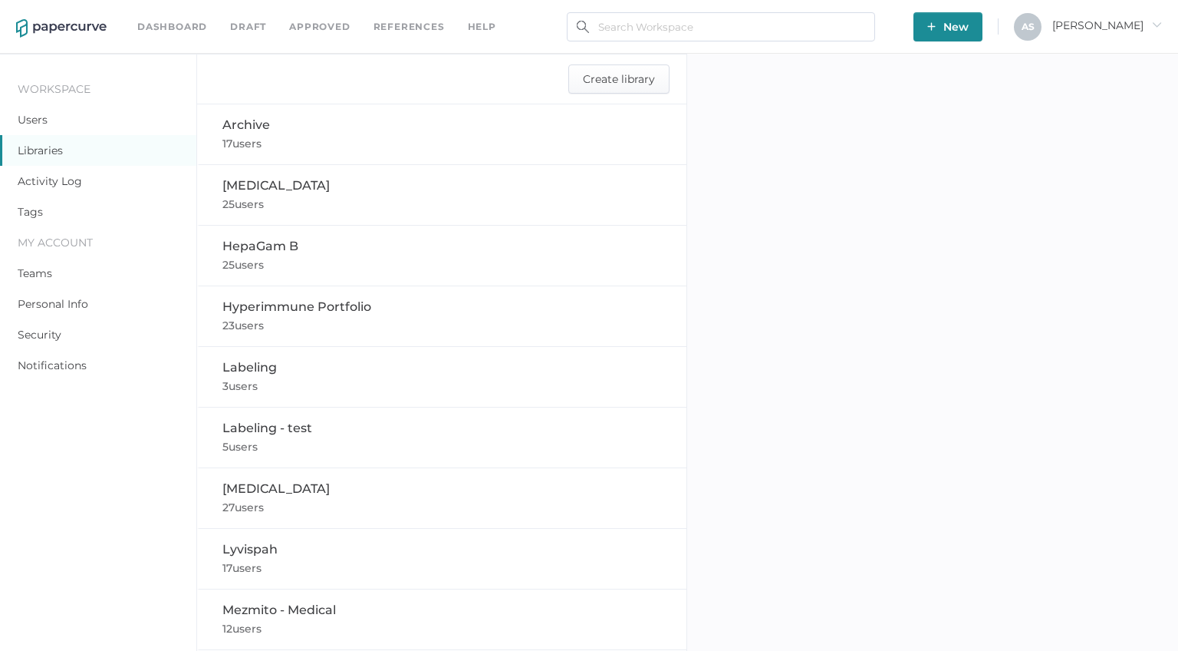
click at [281, 361] on div "Labeling 3 users" at bounding box center [442, 376] width 441 height 37
